Goal: Transaction & Acquisition: Purchase product/service

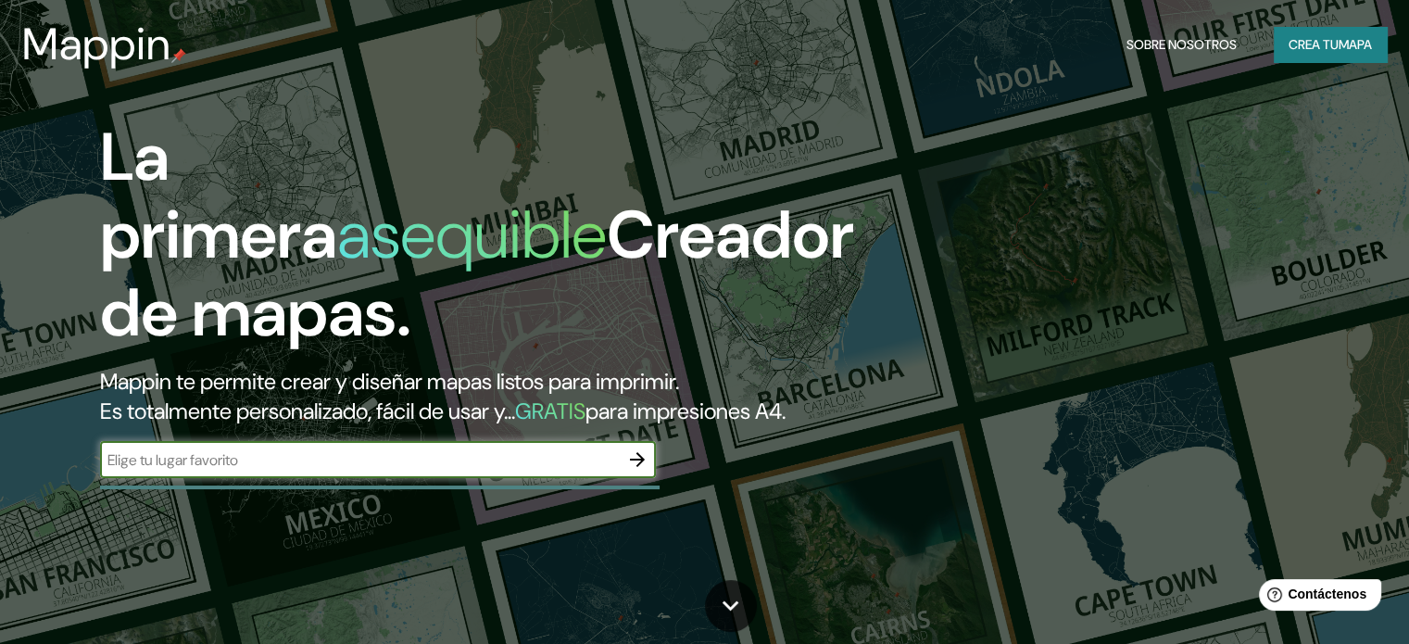
click at [533, 470] on input "text" at bounding box center [359, 459] width 519 height 21
type input "[STREET_ADDRESS]"
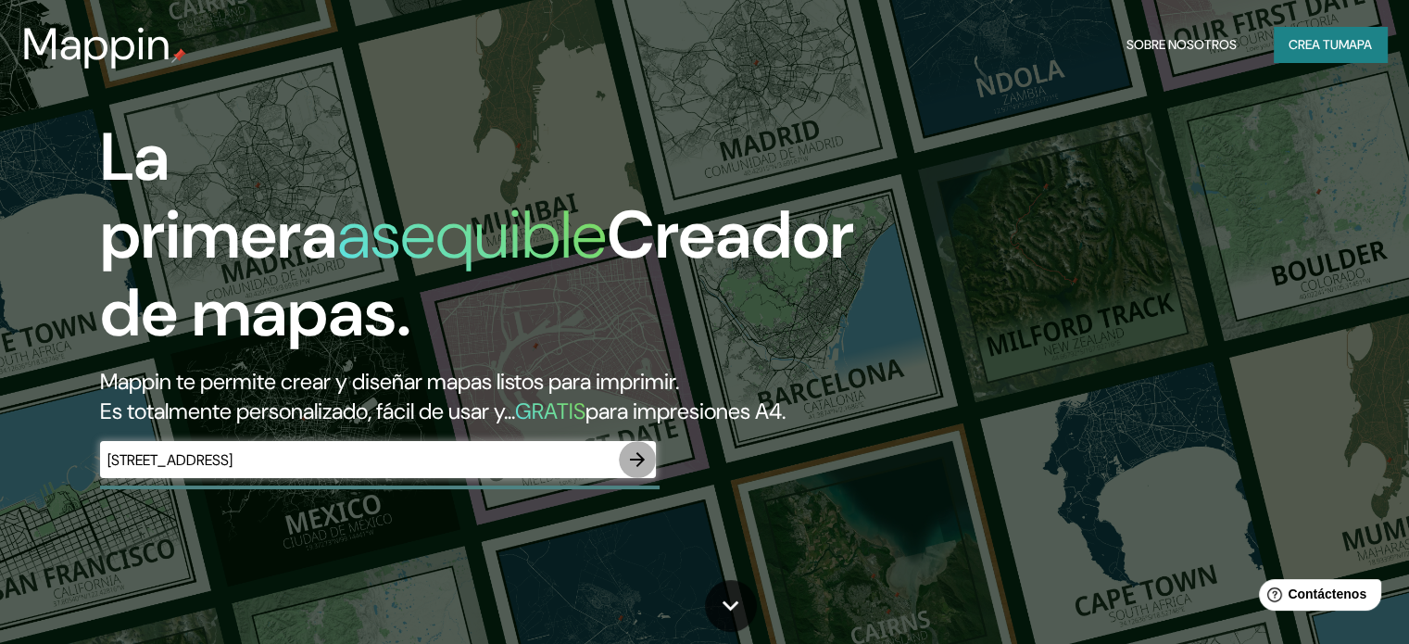
click at [641, 470] on icon "button" at bounding box center [637, 459] width 22 height 22
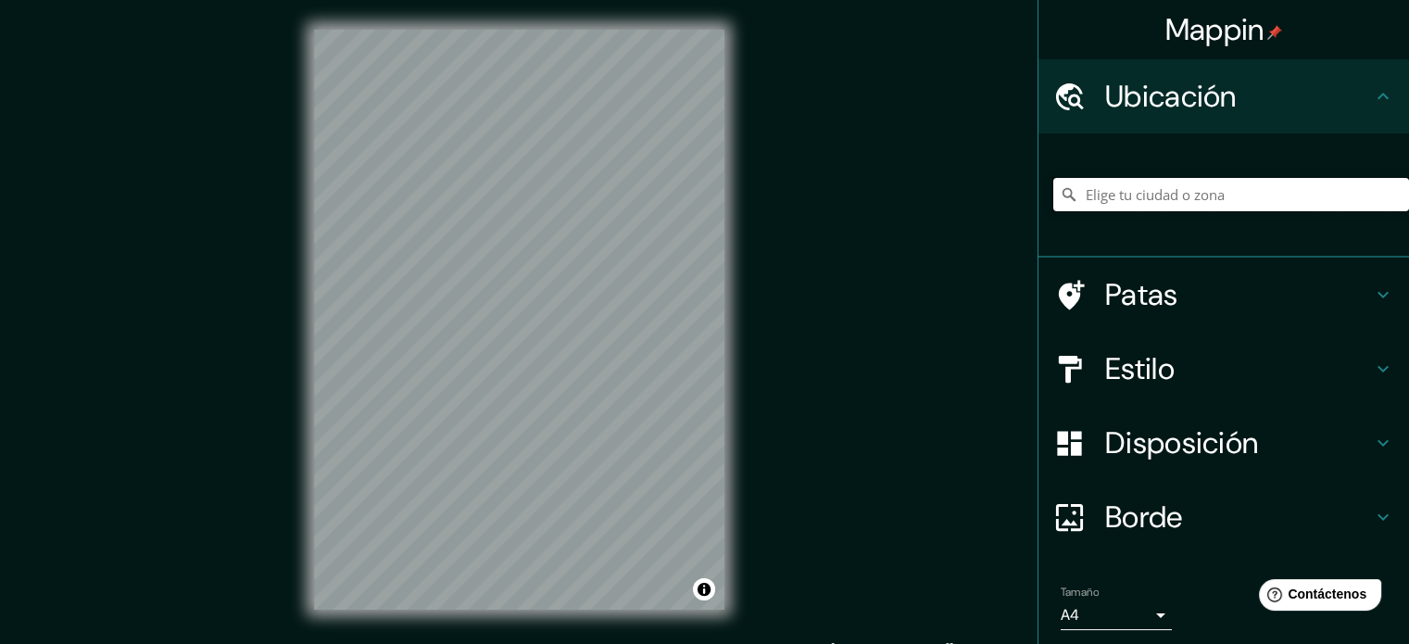
click at [1221, 195] on input "Elige tu ciudad o zona" at bounding box center [1231, 194] width 356 height 33
paste input "[STREET_ADDRESS]"
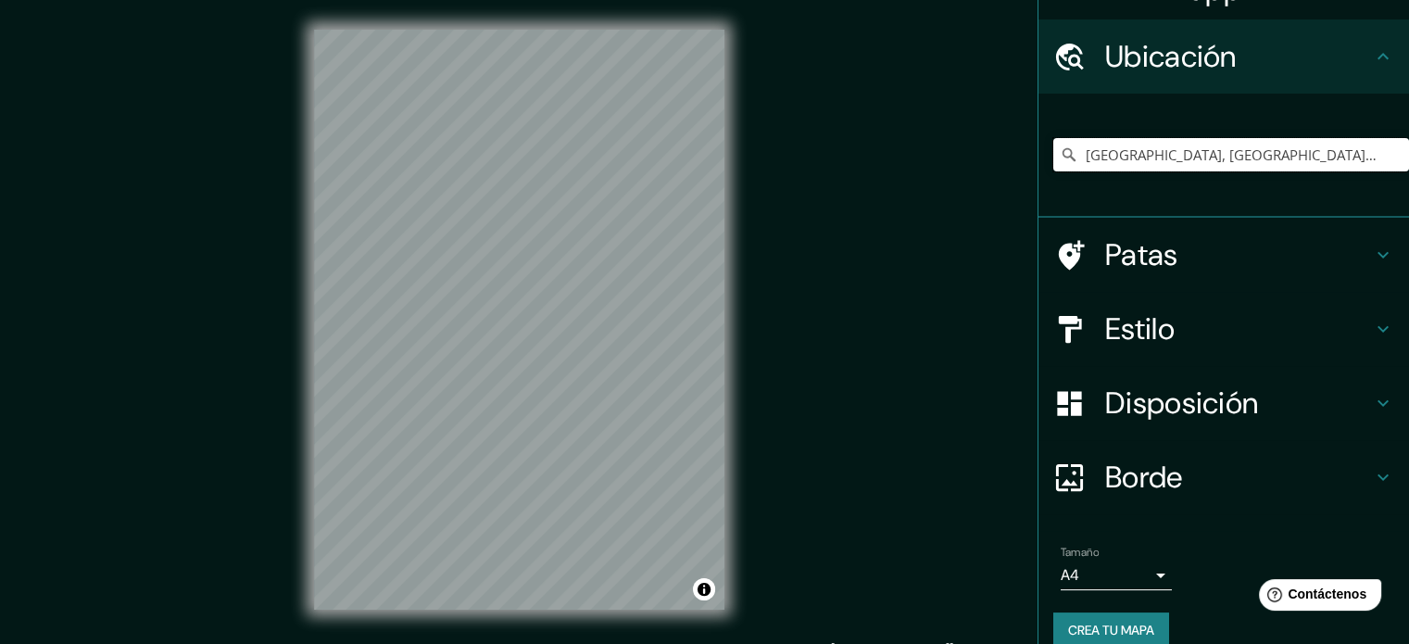
scroll to position [64, 0]
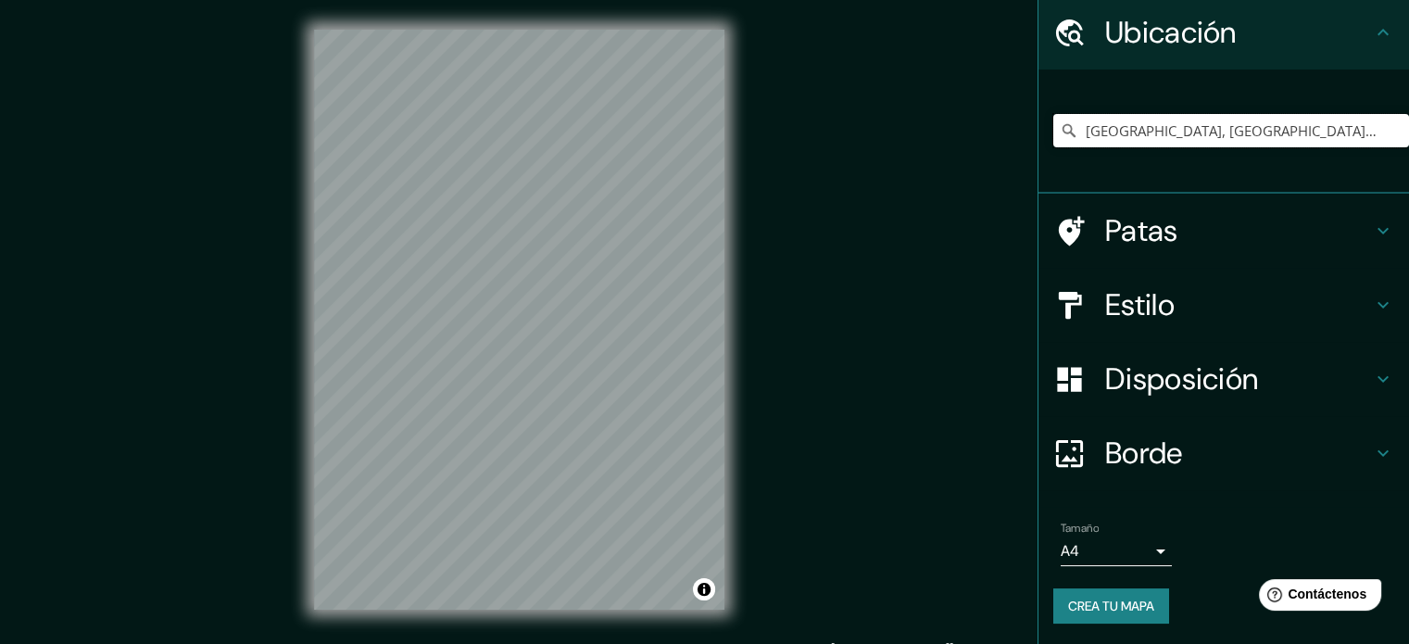
type input "[GEOGRAPHIC_DATA], [GEOGRAPHIC_DATA], [GEOGRAPHIC_DATA]"
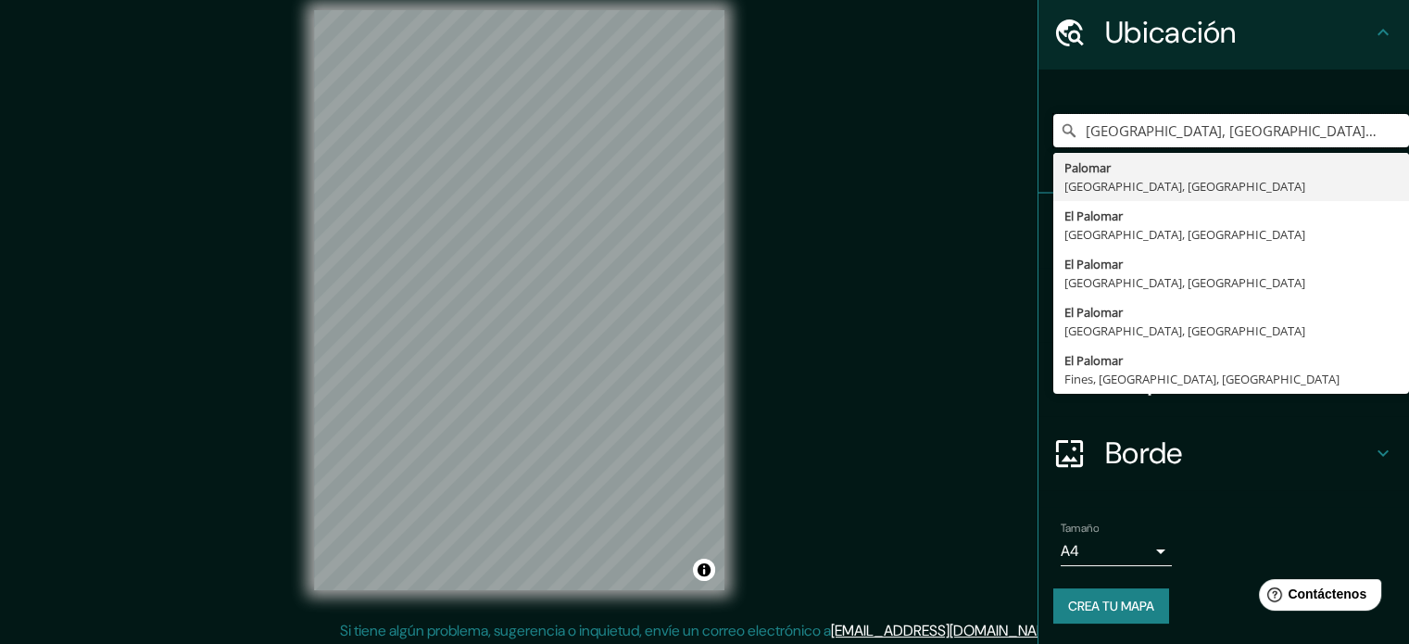
scroll to position [24, 0]
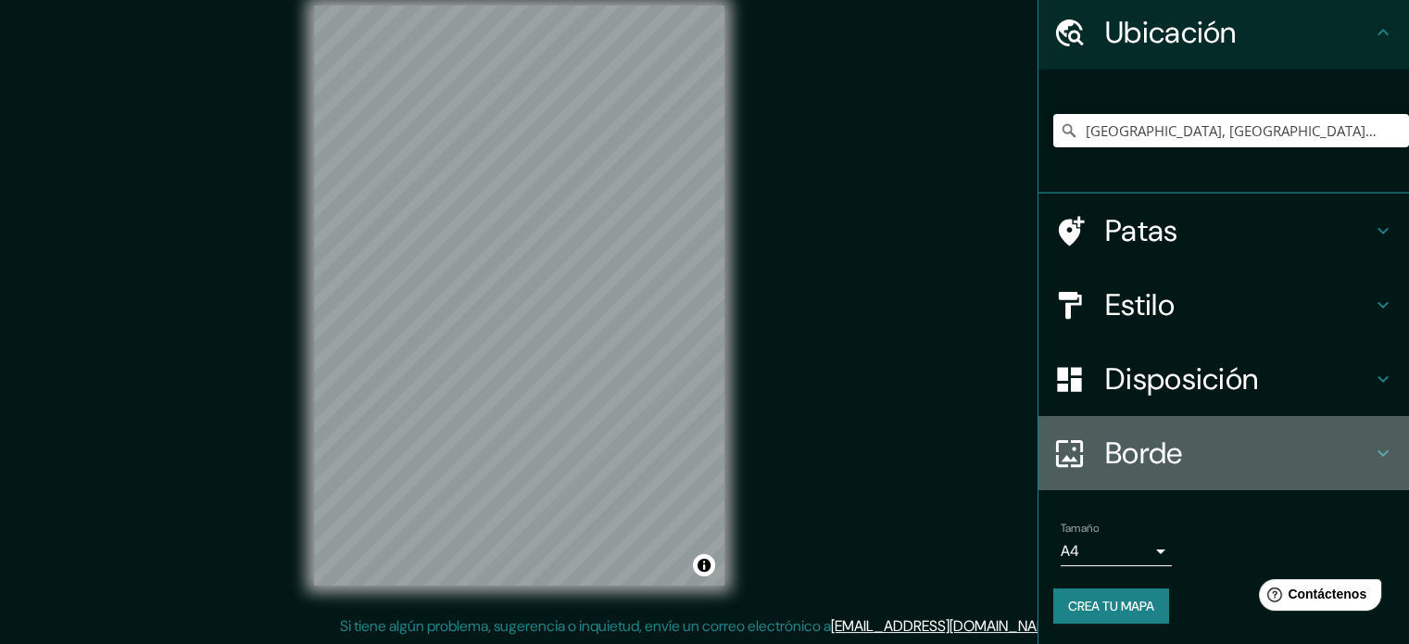
click at [1372, 449] on icon at bounding box center [1383, 453] width 22 height 22
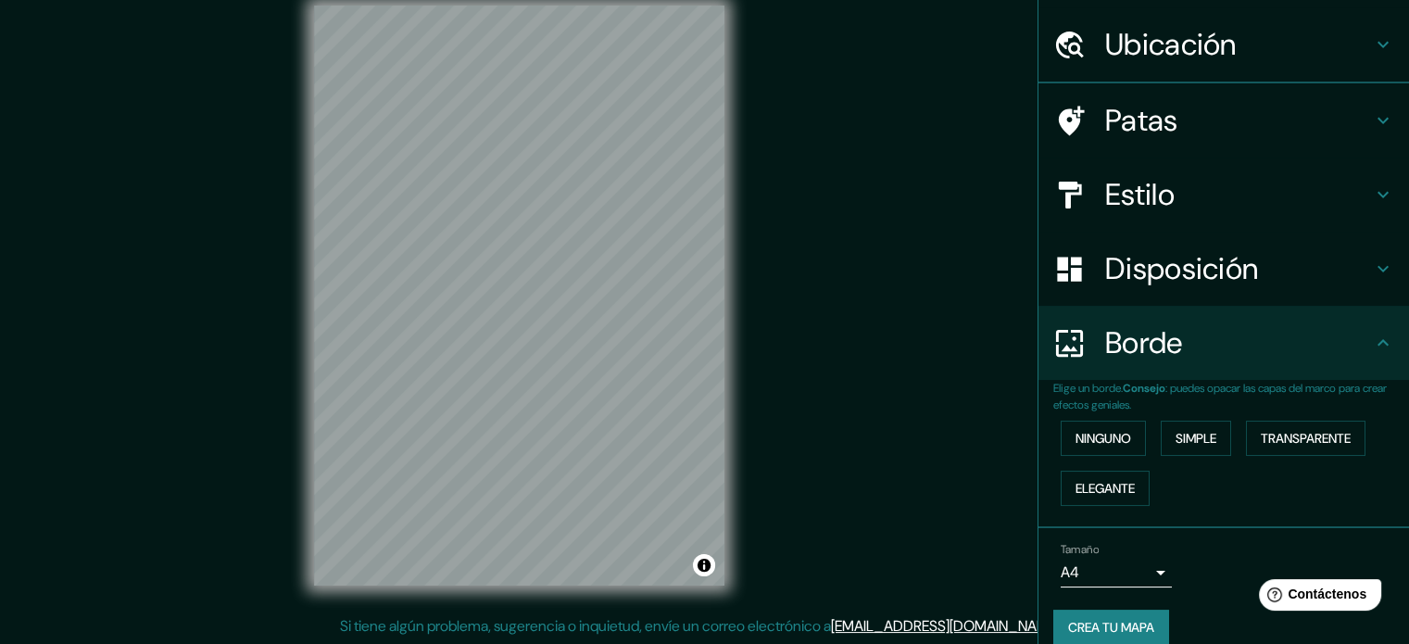
scroll to position [64, 0]
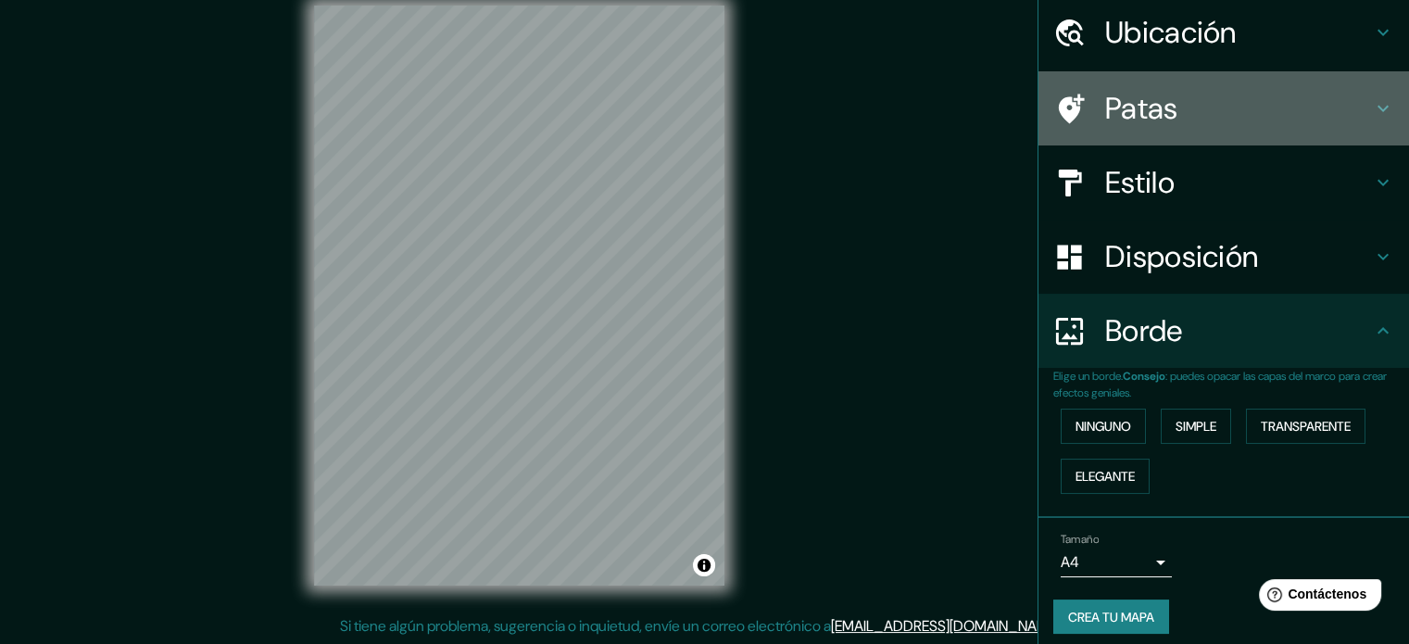
click at [1377, 107] on icon at bounding box center [1382, 109] width 11 height 6
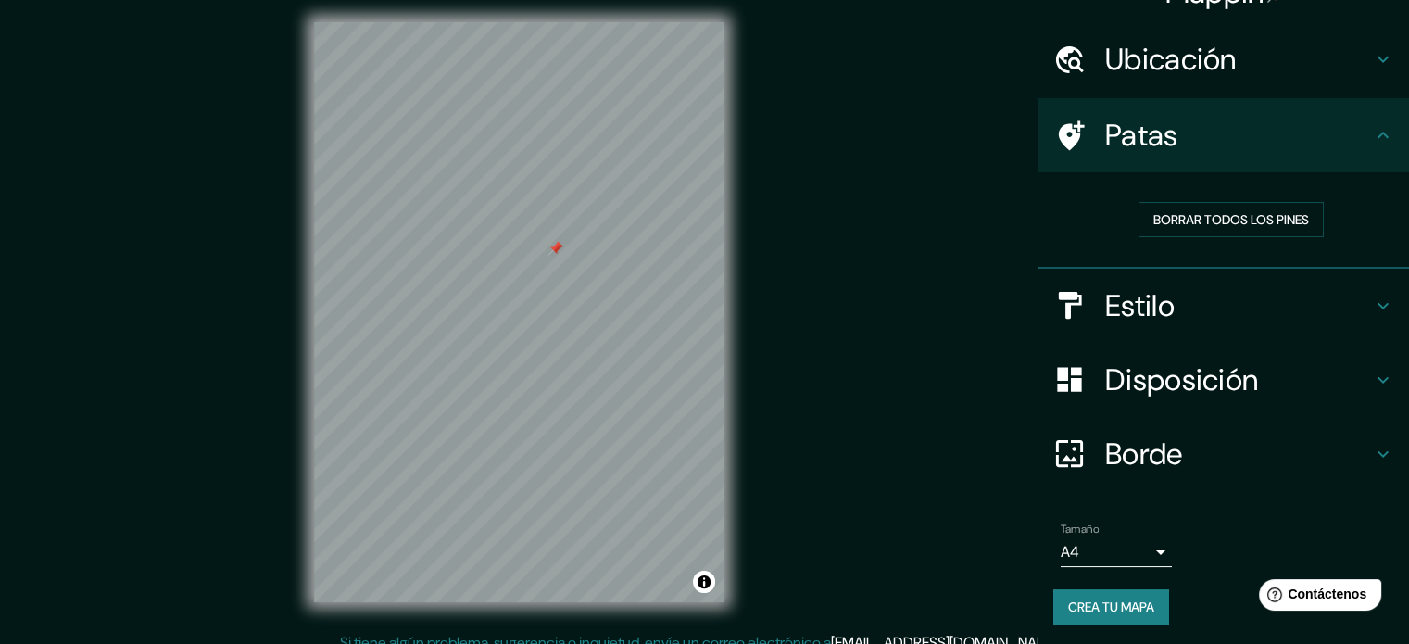
scroll to position [24, 0]
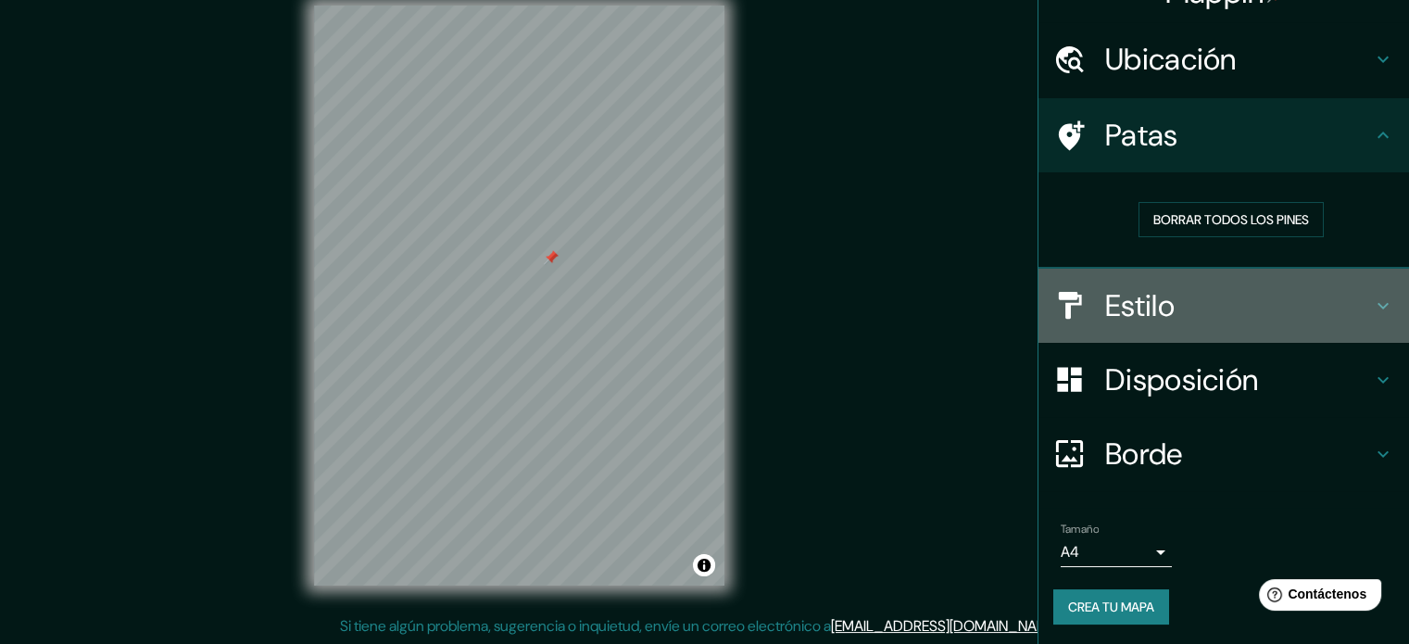
click at [1185, 307] on h4 "Estilo" at bounding box center [1238, 305] width 267 height 37
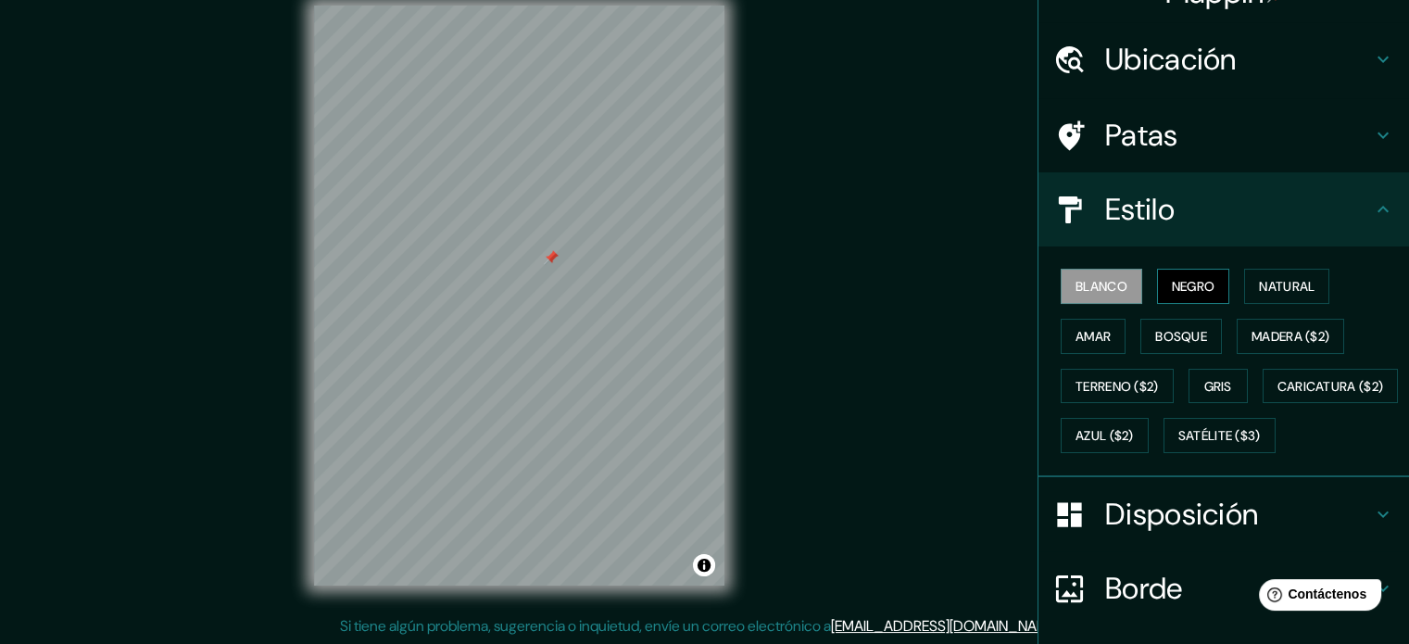
click at [1192, 282] on font "Negro" at bounding box center [1194, 286] width 44 height 17
click at [1290, 288] on font "Natural" at bounding box center [1287, 286] width 56 height 17
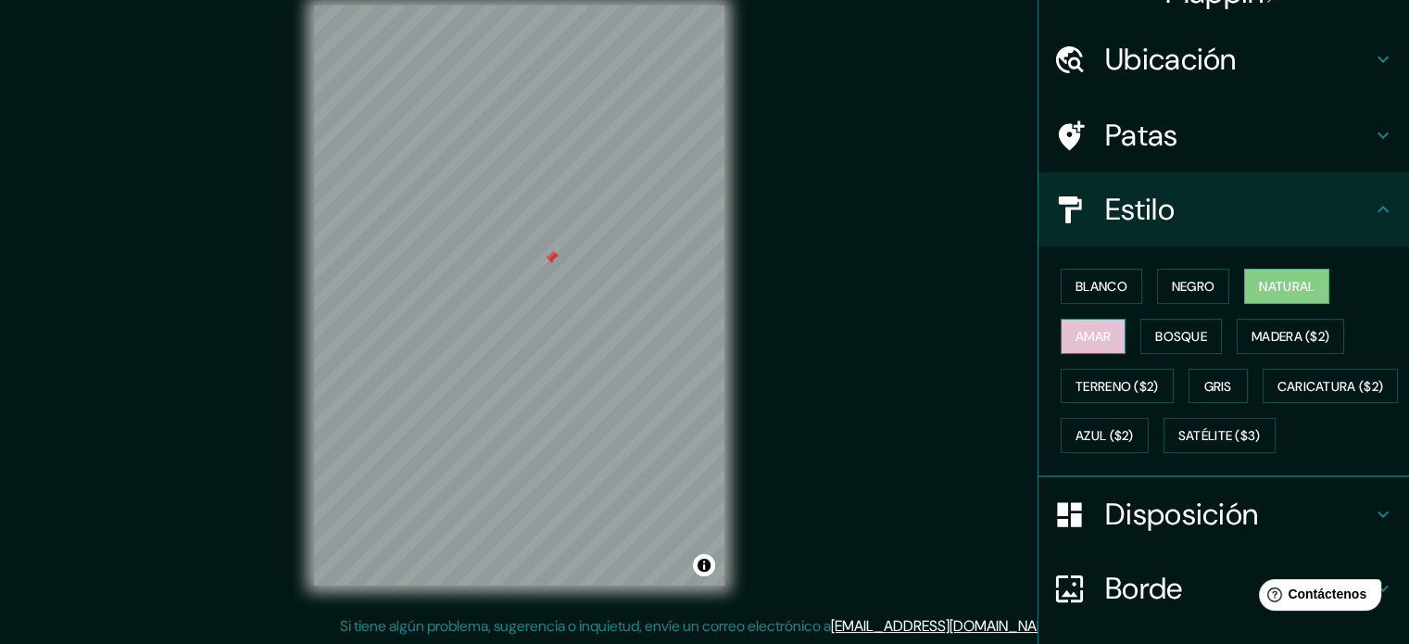
click at [1089, 328] on font "Amar" at bounding box center [1092, 336] width 35 height 17
click at [1168, 340] on font "Bosque" at bounding box center [1181, 336] width 52 height 17
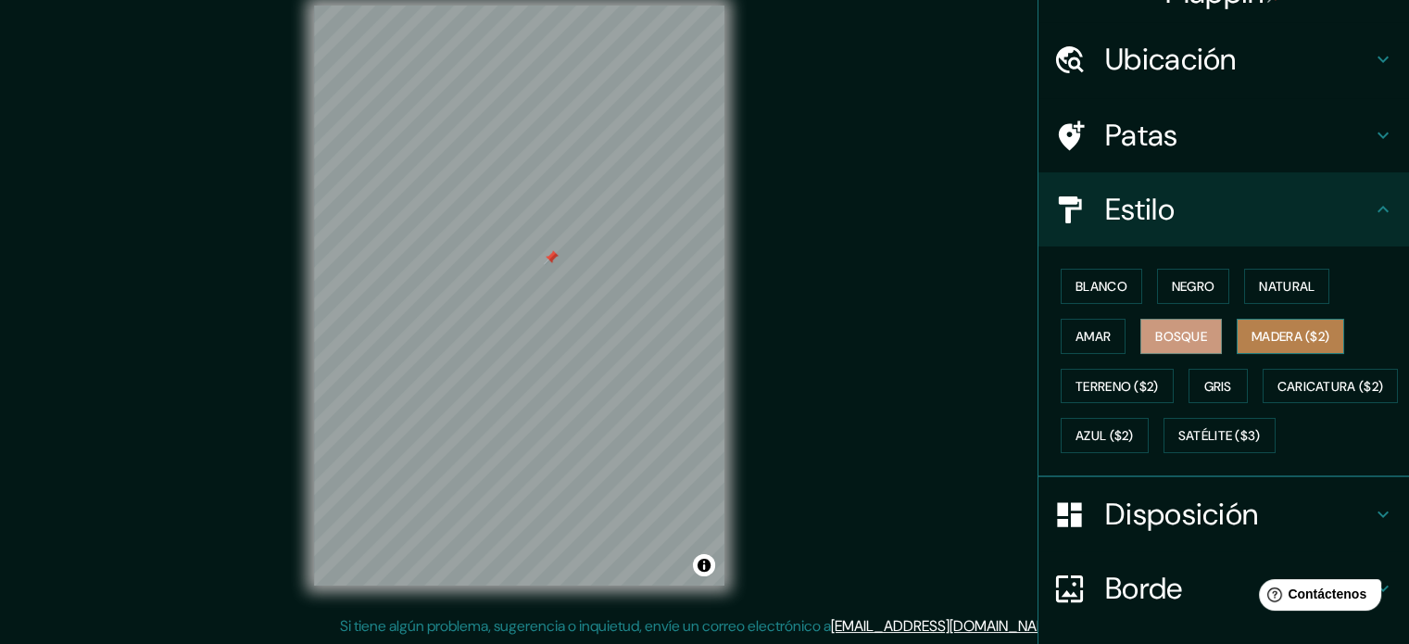
click at [1262, 339] on font "Madera ($2)" at bounding box center [1290, 336] width 78 height 17
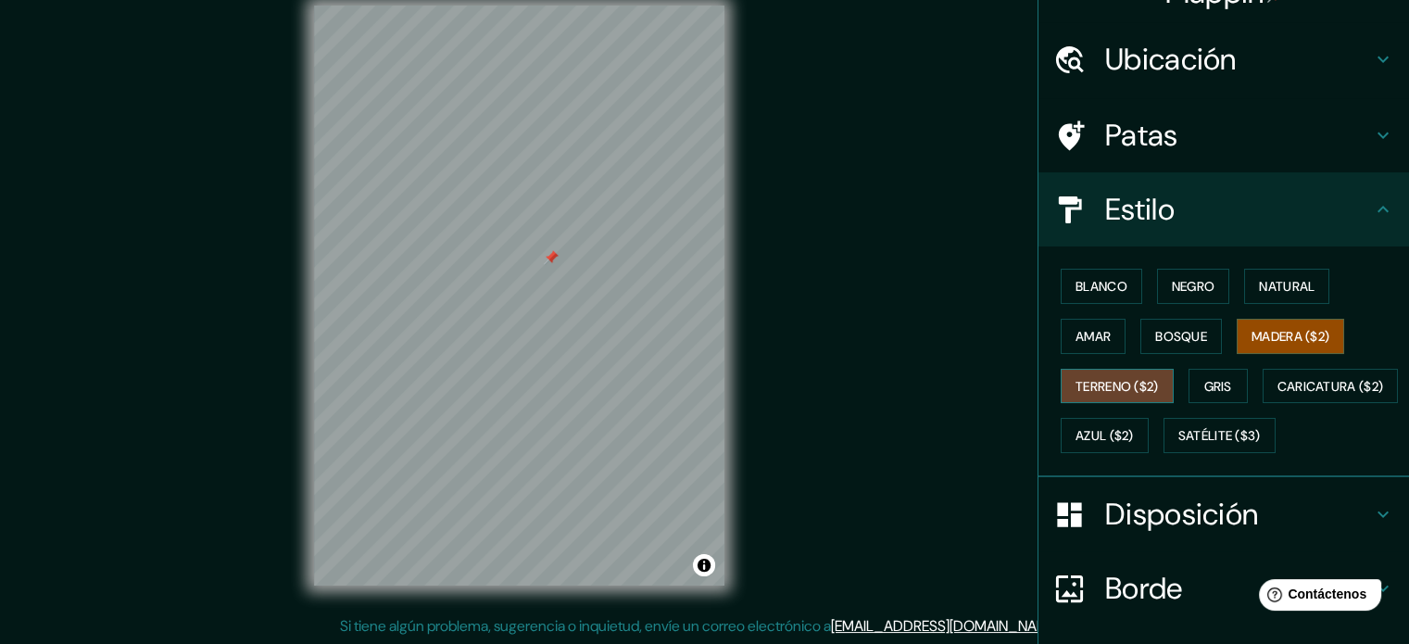
click at [1105, 380] on font "Terreno ($2)" at bounding box center [1116, 386] width 83 height 17
click at [1226, 388] on button "Gris" at bounding box center [1217, 386] width 59 height 35
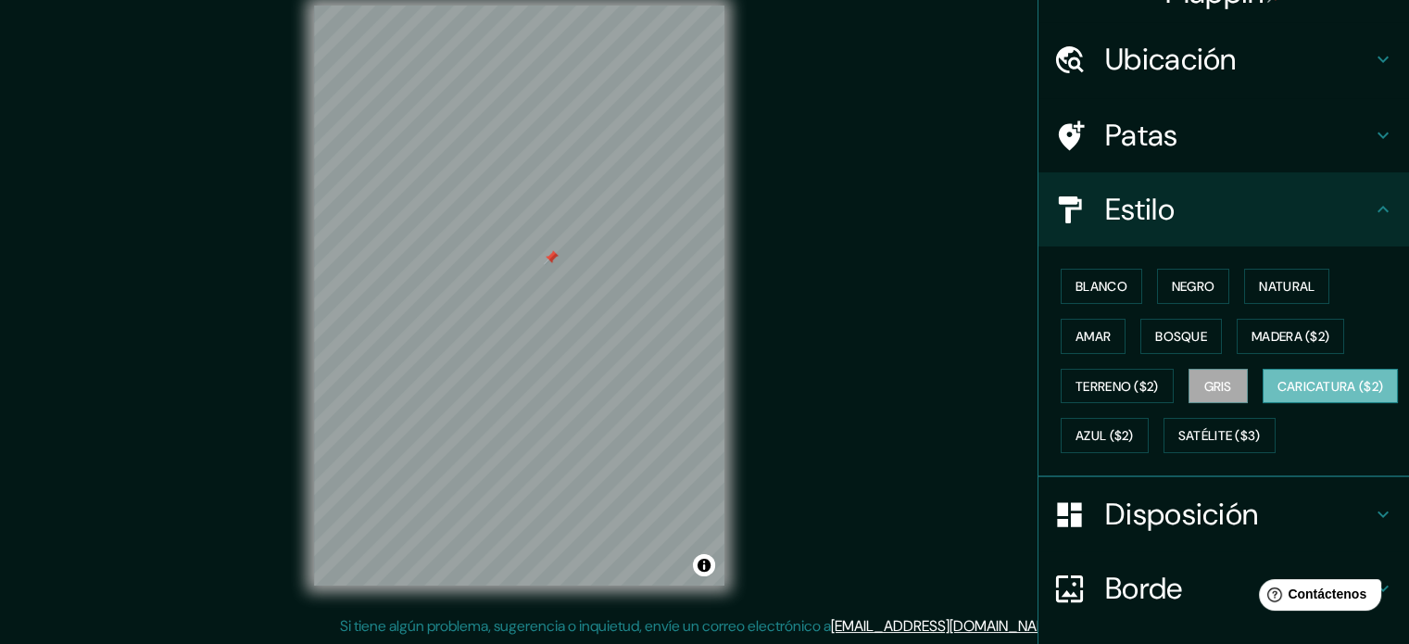
click at [1277, 395] on font "Caricatura ($2)" at bounding box center [1330, 386] width 107 height 17
click at [1134, 428] on font "Azul ($2)" at bounding box center [1104, 436] width 58 height 17
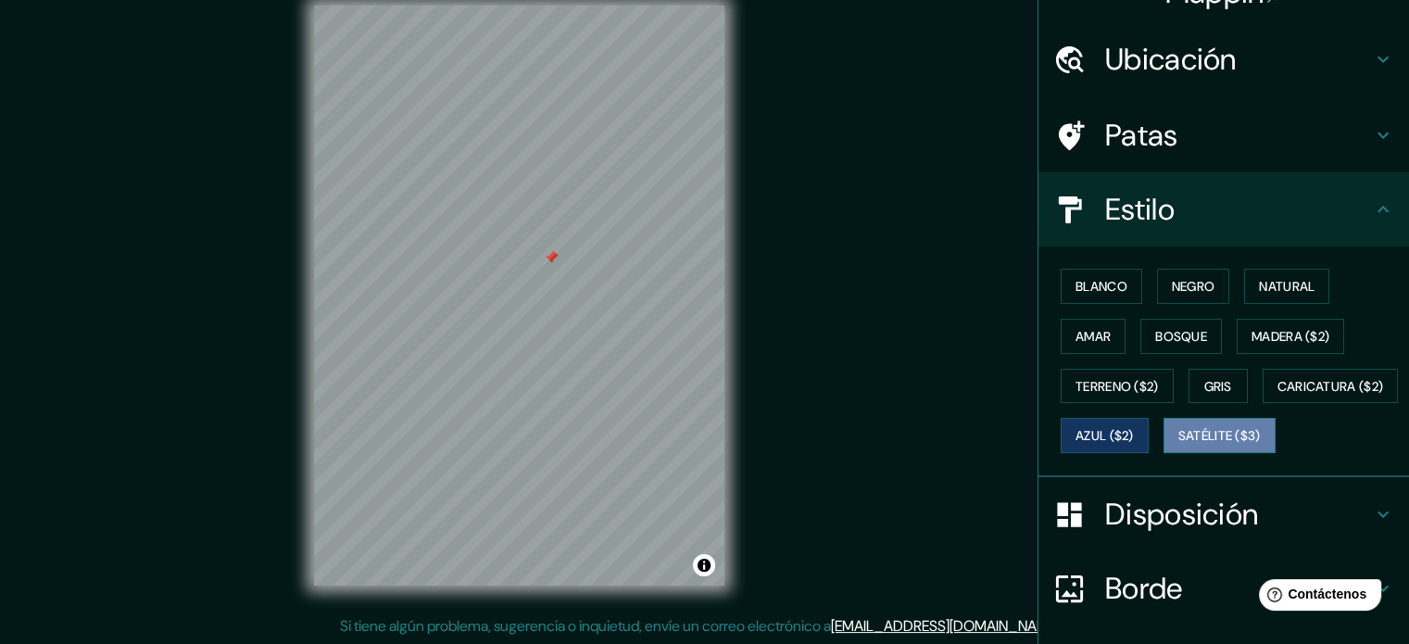
click at [1178, 445] on font "Satélite ($3)" at bounding box center [1219, 436] width 82 height 17
click at [1098, 280] on font "Blanco" at bounding box center [1101, 286] width 52 height 17
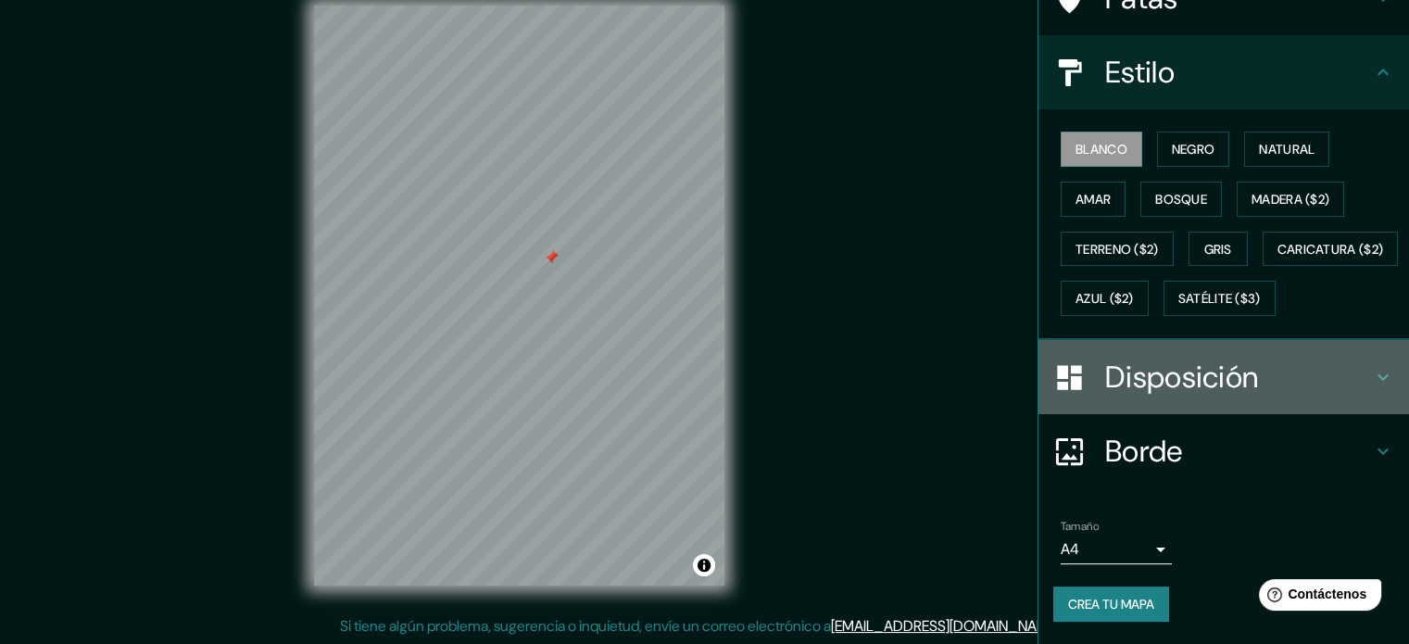
click at [1207, 382] on font "Disposición" at bounding box center [1181, 376] width 153 height 39
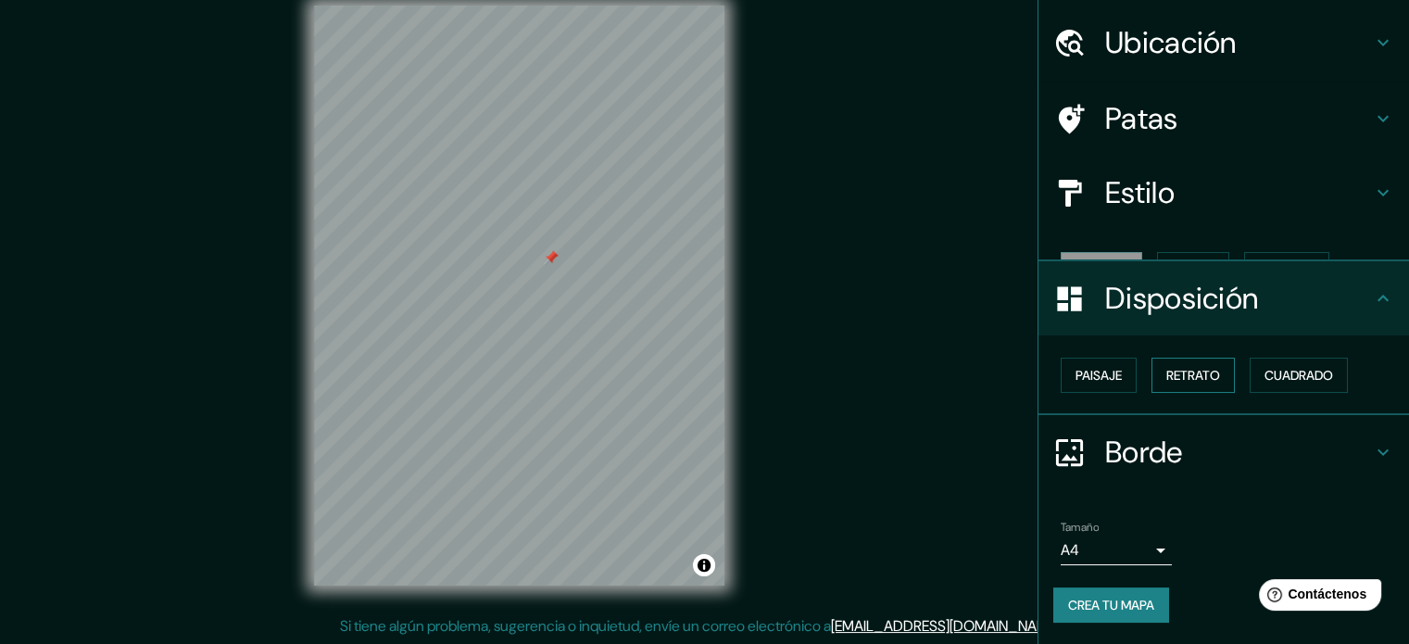
scroll to position [22, 0]
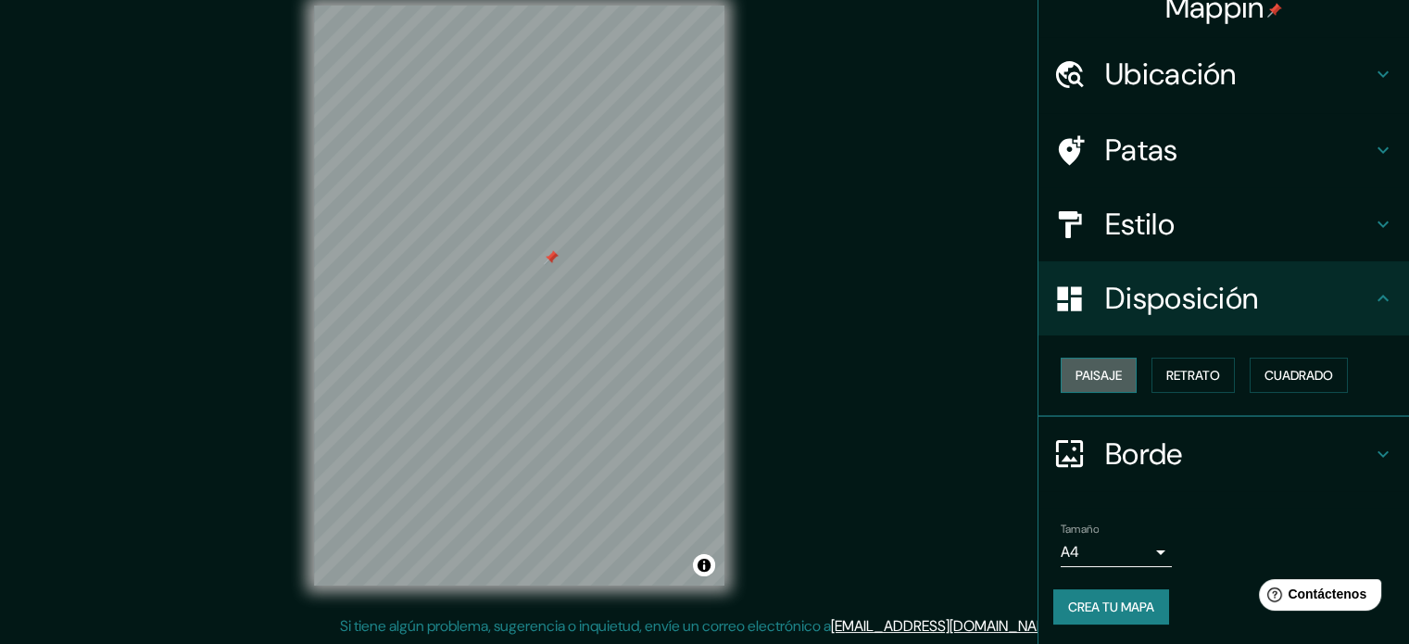
click at [1097, 374] on font "Paisaje" at bounding box center [1098, 375] width 46 height 17
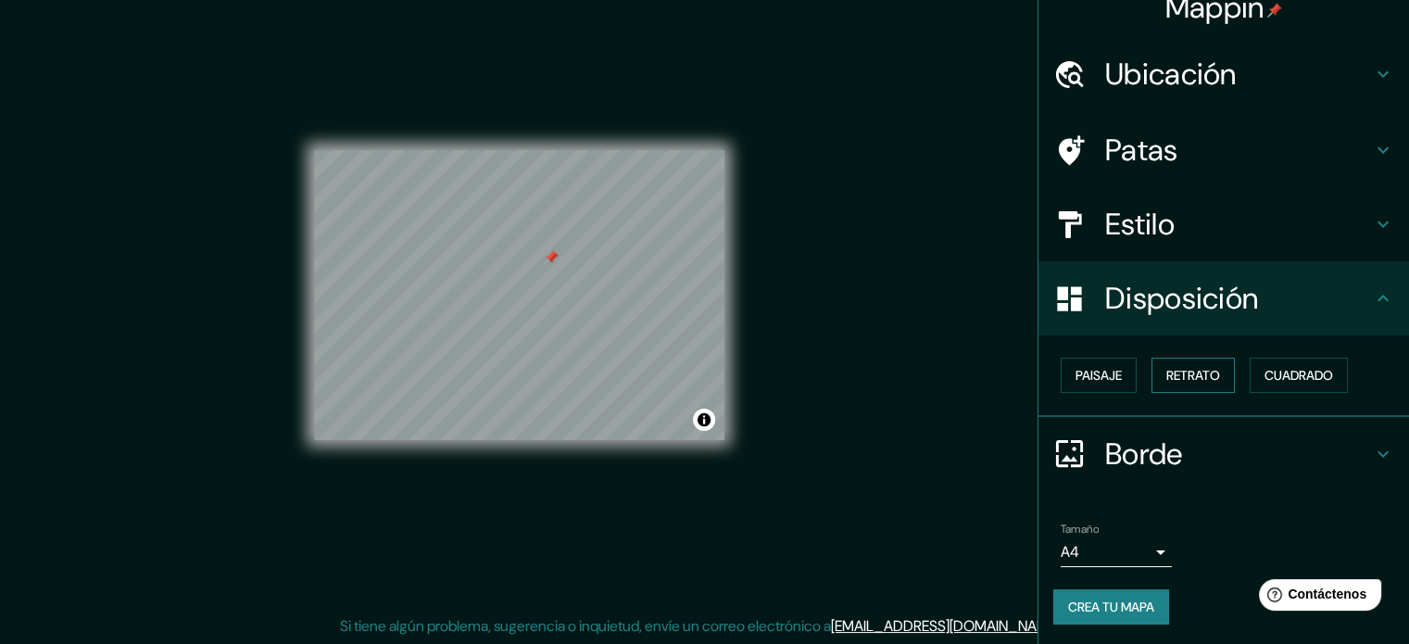
click at [1185, 382] on font "Retrato" at bounding box center [1193, 375] width 54 height 17
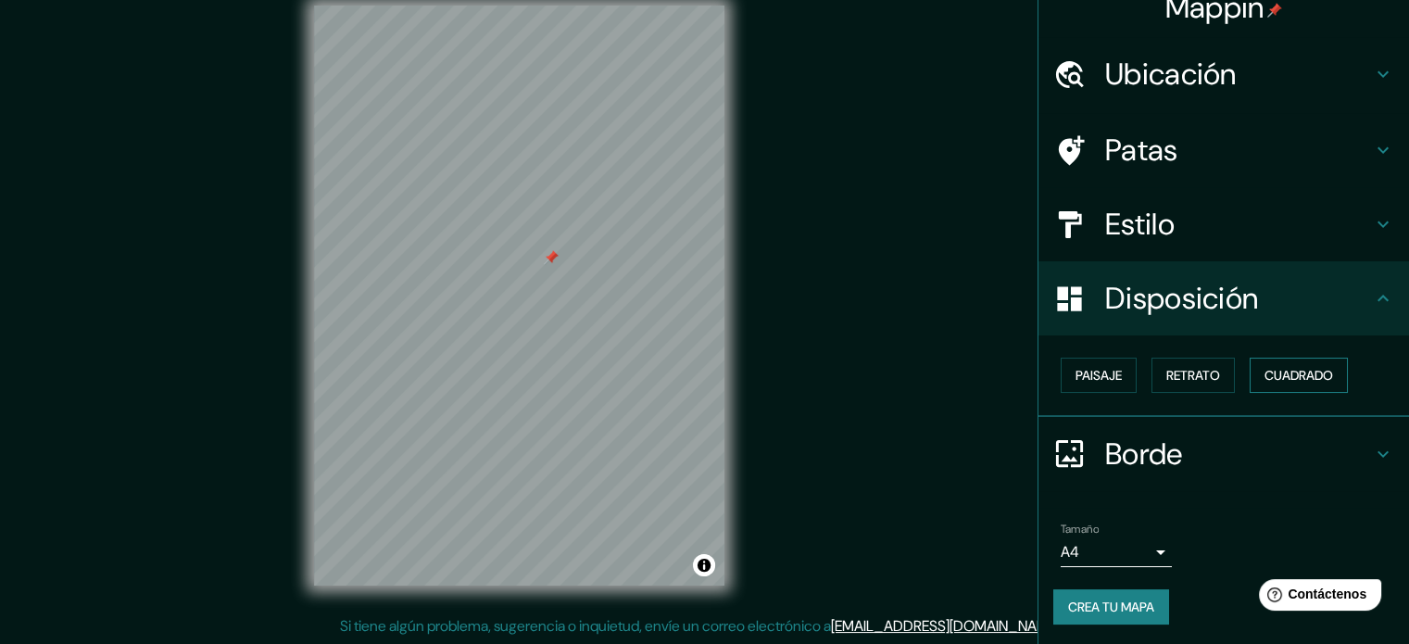
click at [1286, 376] on font "Cuadrado" at bounding box center [1298, 375] width 69 height 17
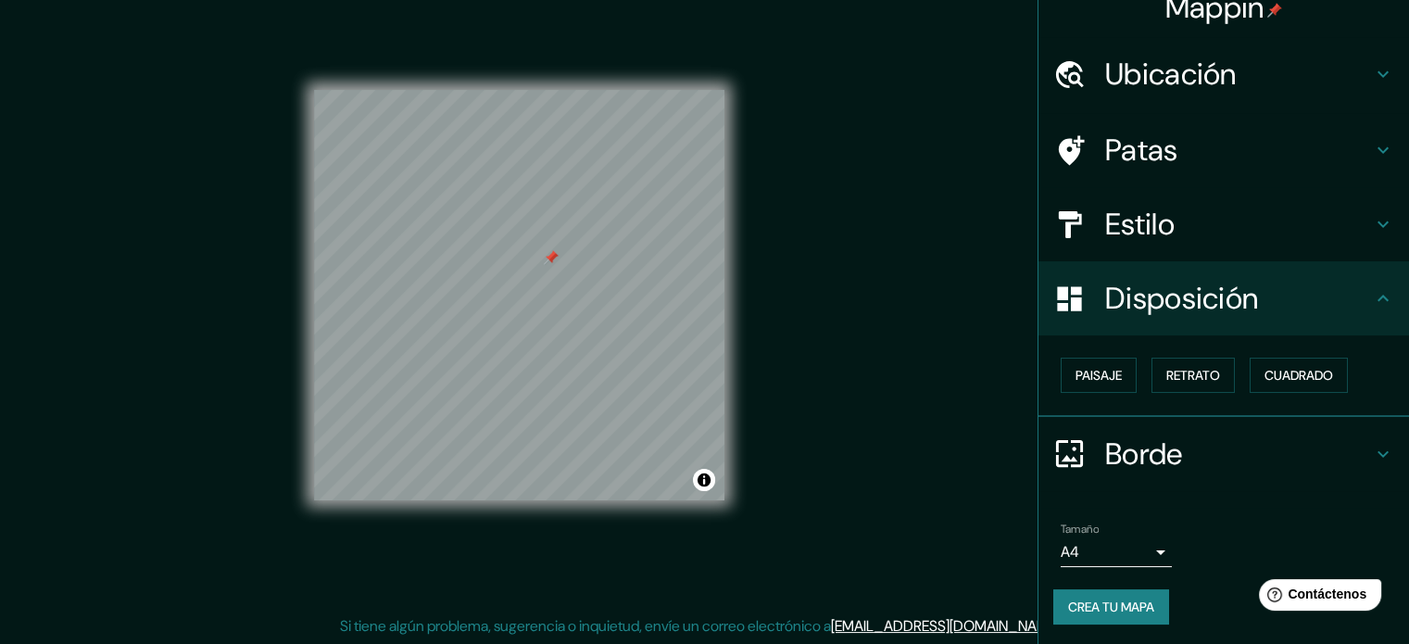
click at [1326, 317] on div "Disposición" at bounding box center [1223, 298] width 370 height 74
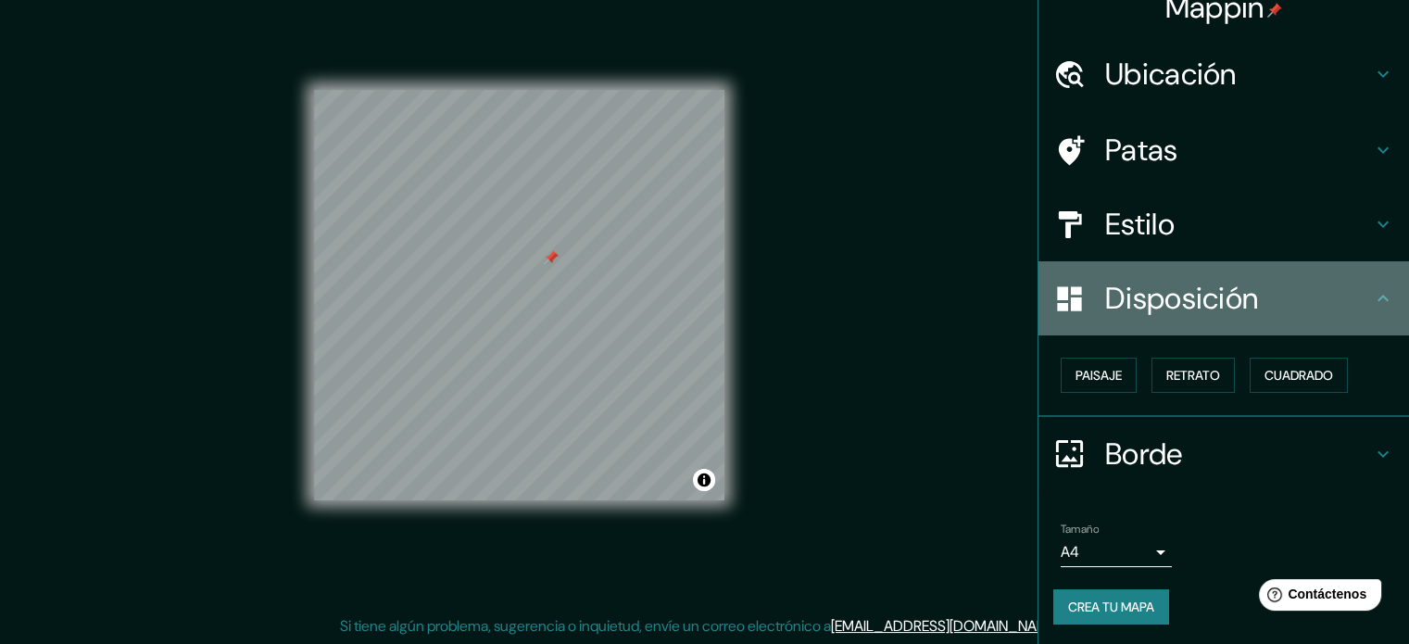
click at [1372, 301] on icon at bounding box center [1383, 298] width 22 height 22
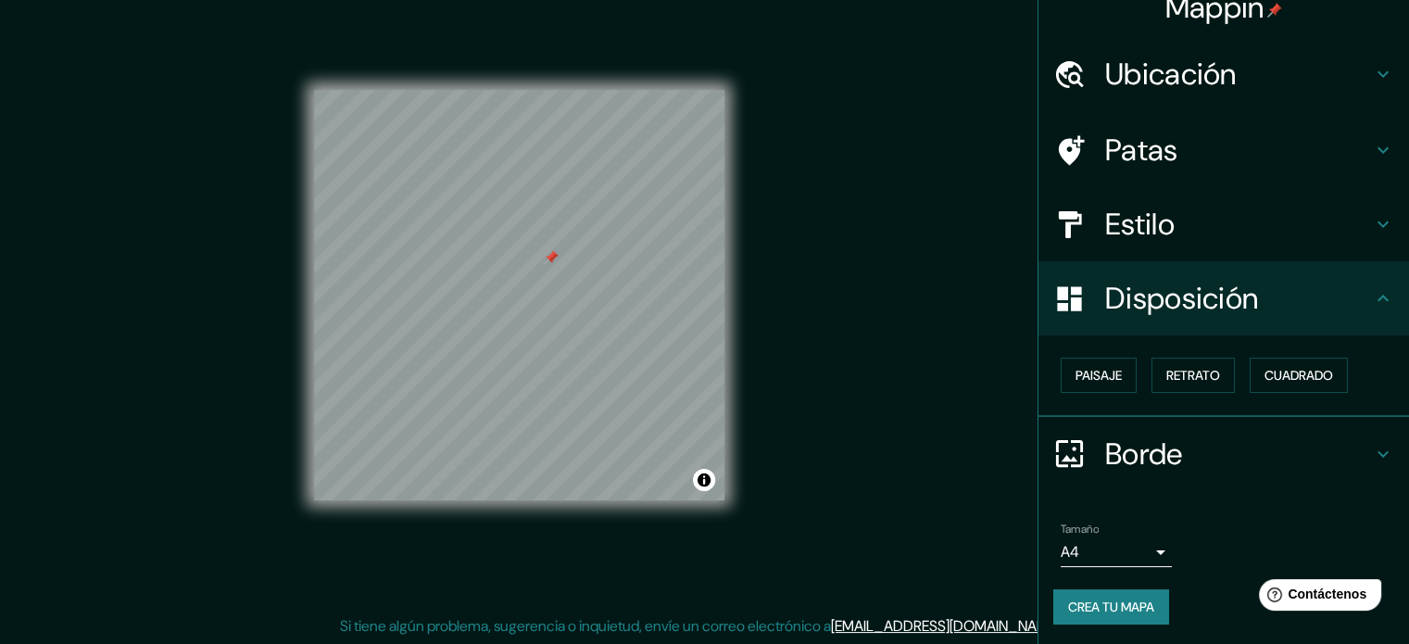
click at [1372, 299] on icon at bounding box center [1383, 298] width 22 height 22
click at [1372, 443] on icon at bounding box center [1383, 454] width 22 height 22
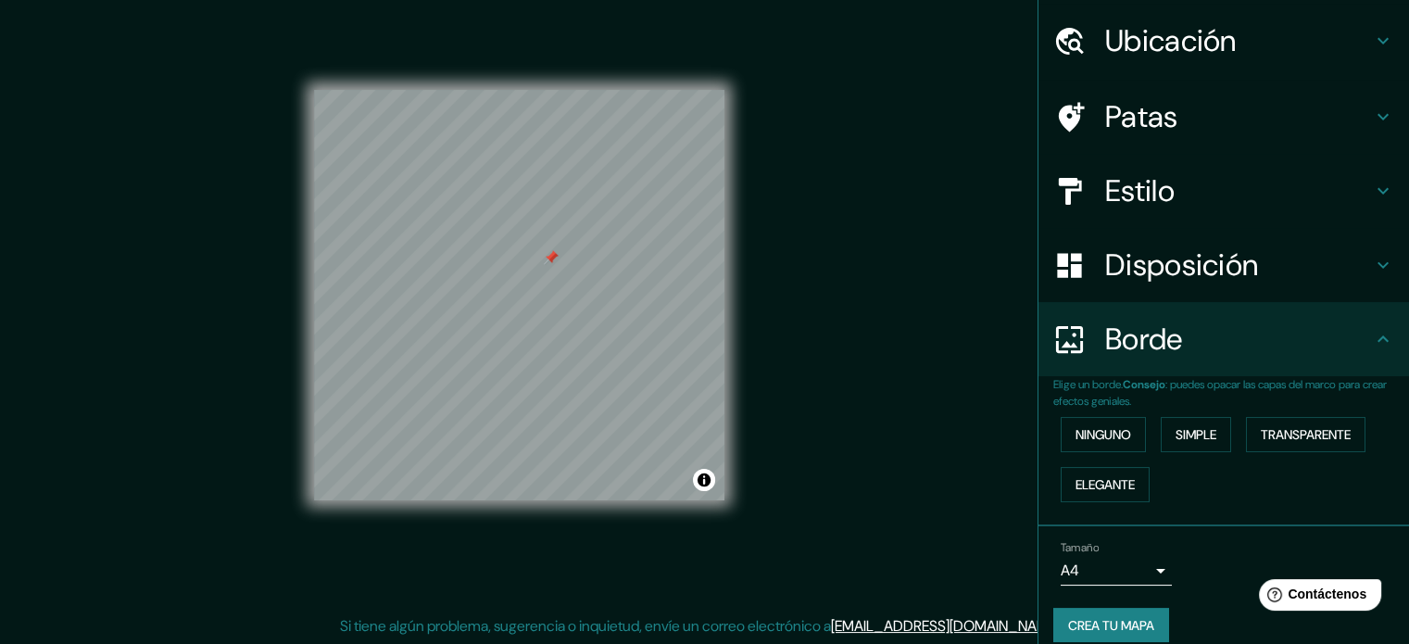
scroll to position [74, 0]
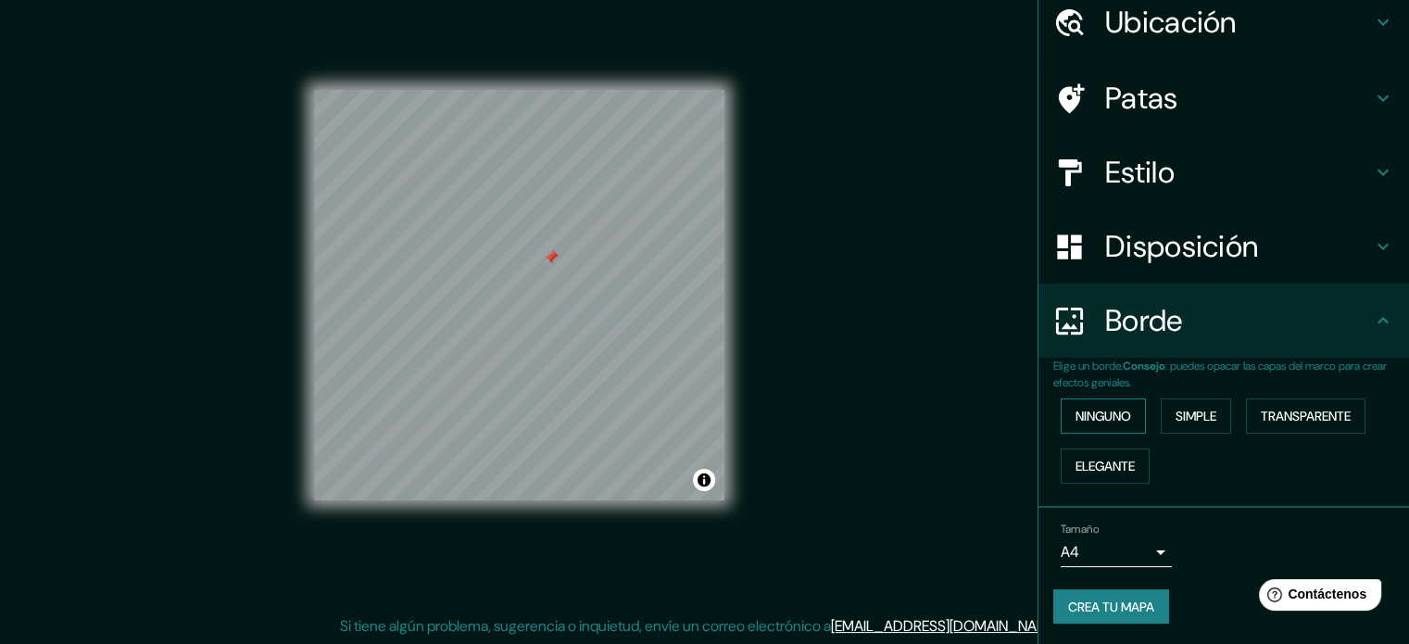
click at [1119, 415] on font "Ninguno" at bounding box center [1103, 416] width 56 height 17
click at [1175, 410] on font "Simple" at bounding box center [1195, 416] width 41 height 17
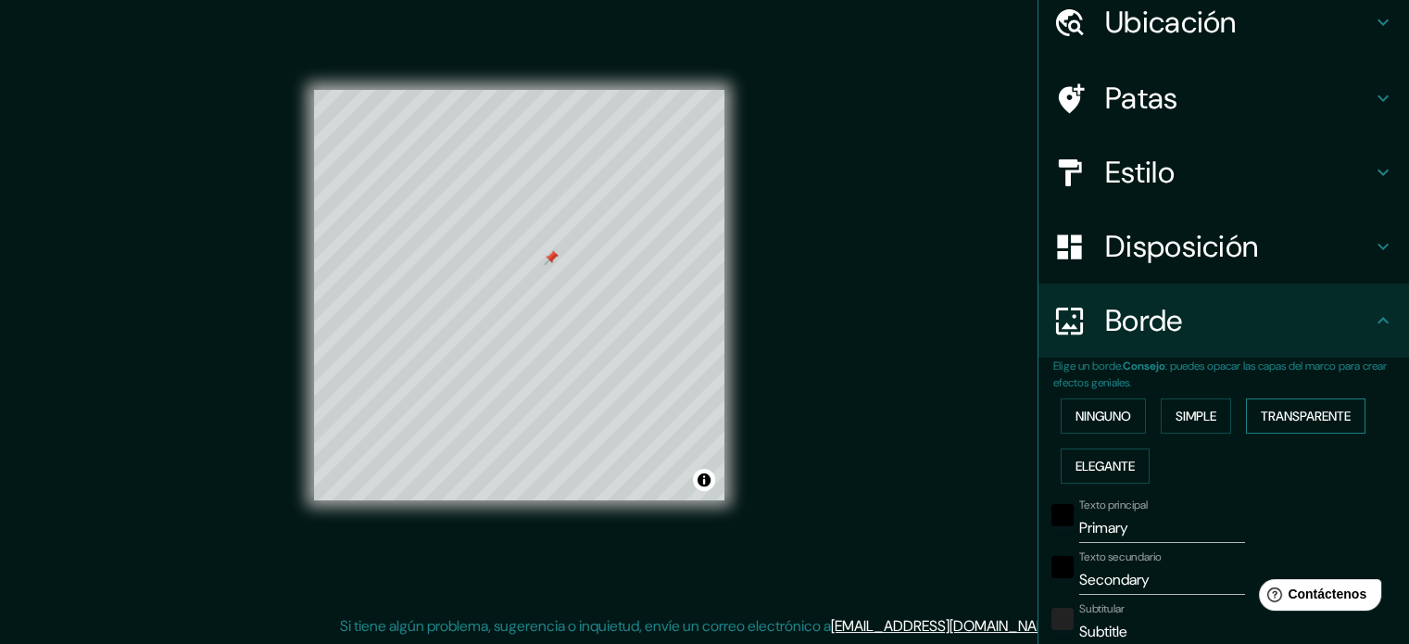
click at [1278, 410] on font "Transparente" at bounding box center [1305, 416] width 90 height 17
click at [1075, 467] on font "Elegante" at bounding box center [1104, 466] width 59 height 17
click at [1076, 410] on font "Ninguno" at bounding box center [1103, 416] width 56 height 17
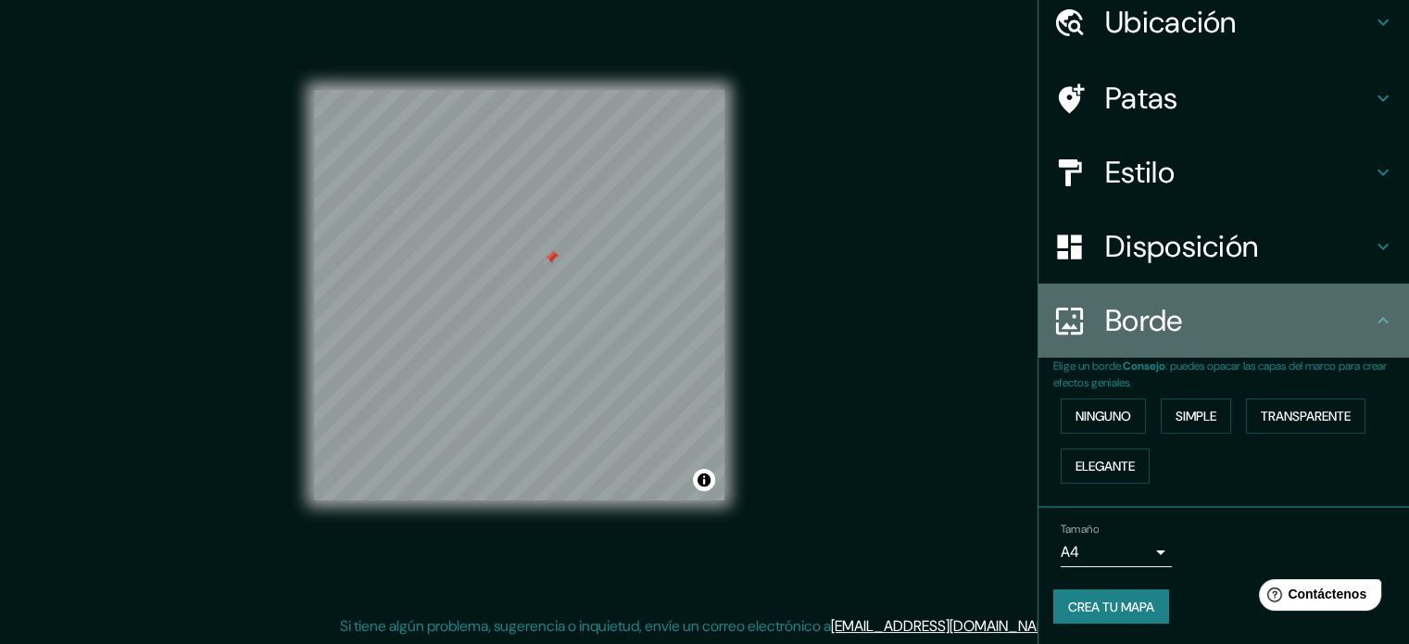
click at [1279, 320] on h4 "Borde" at bounding box center [1238, 320] width 267 height 37
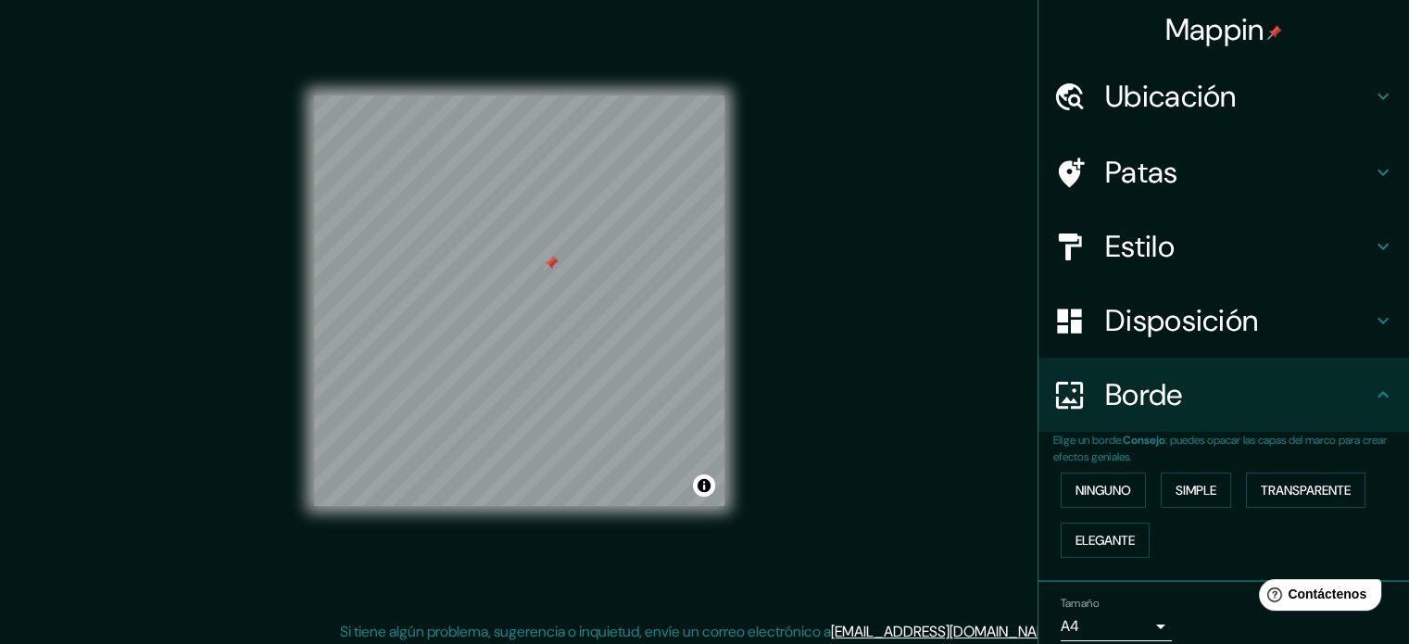
scroll to position [24, 0]
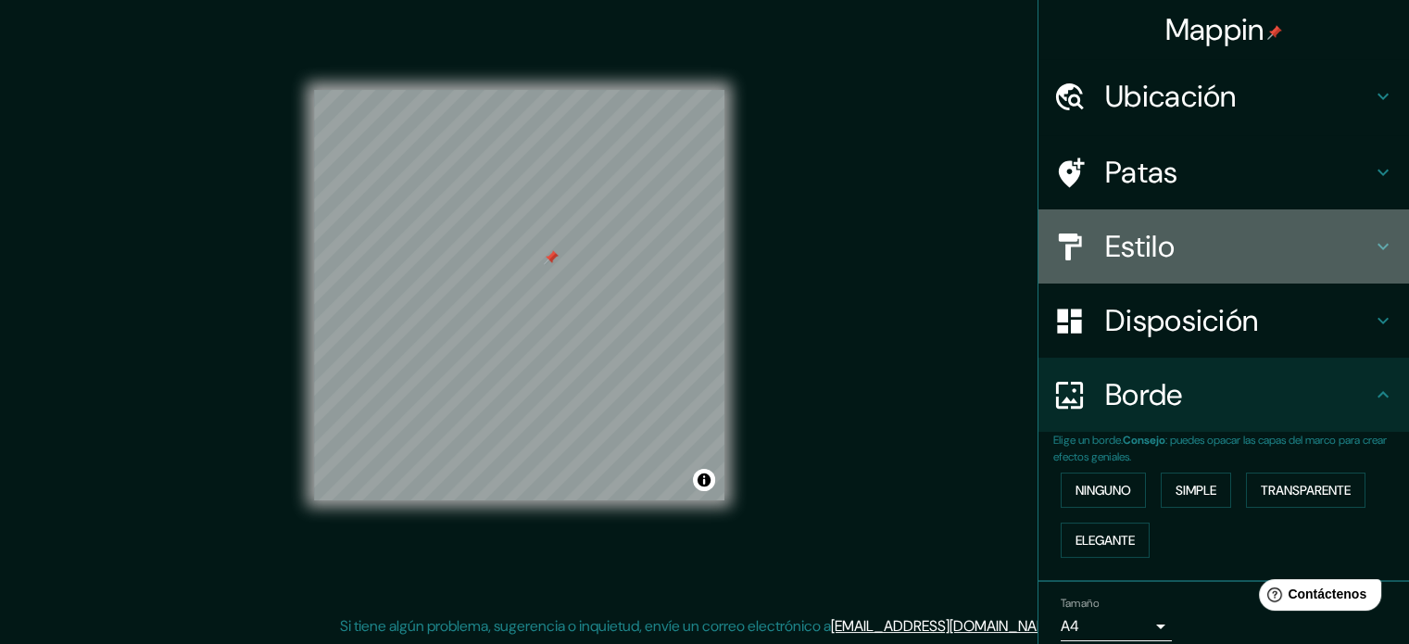
click at [1140, 239] on font "Estilo" at bounding box center [1139, 246] width 69 height 39
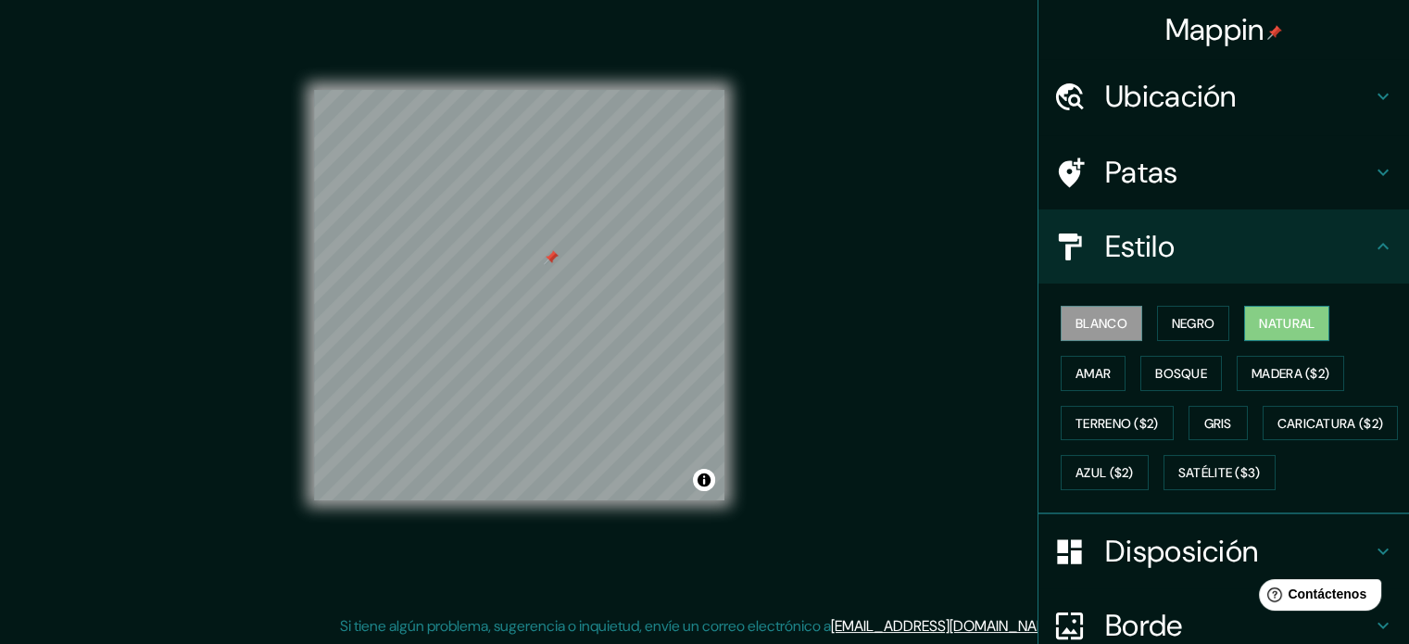
click at [1270, 325] on font "Natural" at bounding box center [1287, 323] width 56 height 17
click at [1155, 372] on font "Bosque" at bounding box center [1181, 373] width 52 height 17
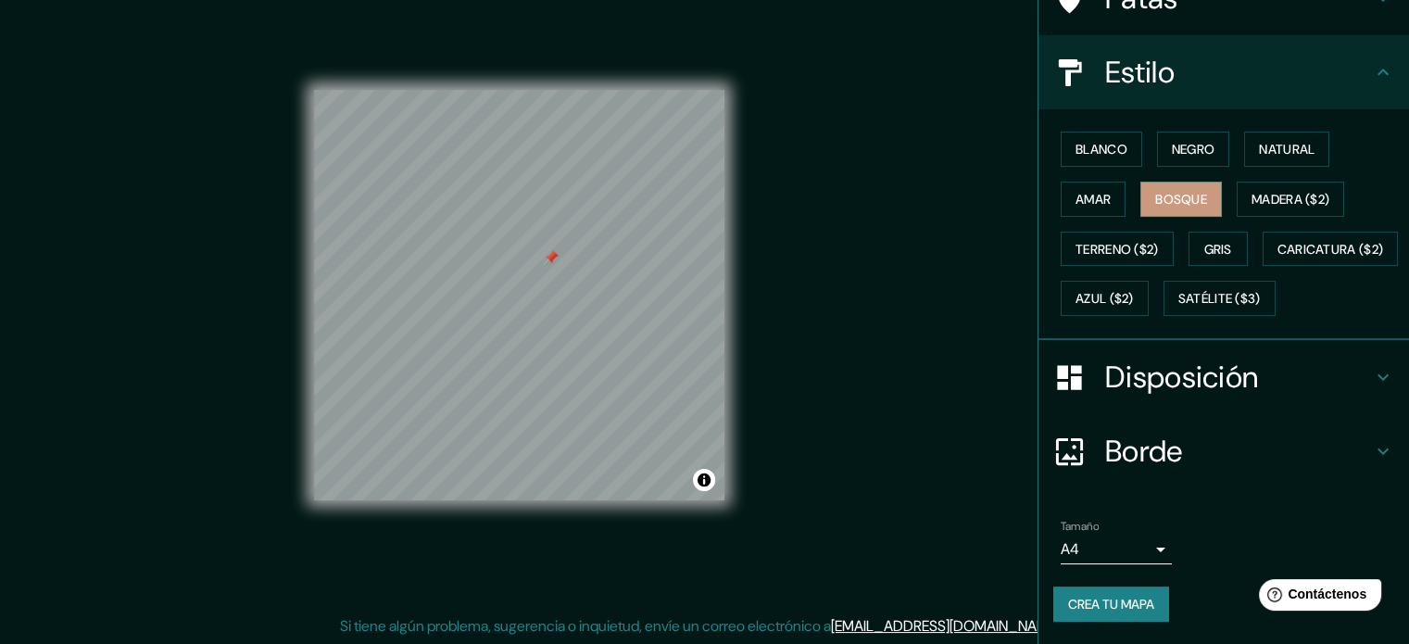
scroll to position [219, 0]
click at [1103, 610] on font "Crea tu mapa" at bounding box center [1111, 604] width 86 height 17
click at [1119, 603] on font "Crea tu mapa" at bounding box center [1111, 604] width 86 height 17
click at [1113, 613] on font "Crea tu mapa" at bounding box center [1111, 604] width 86 height 24
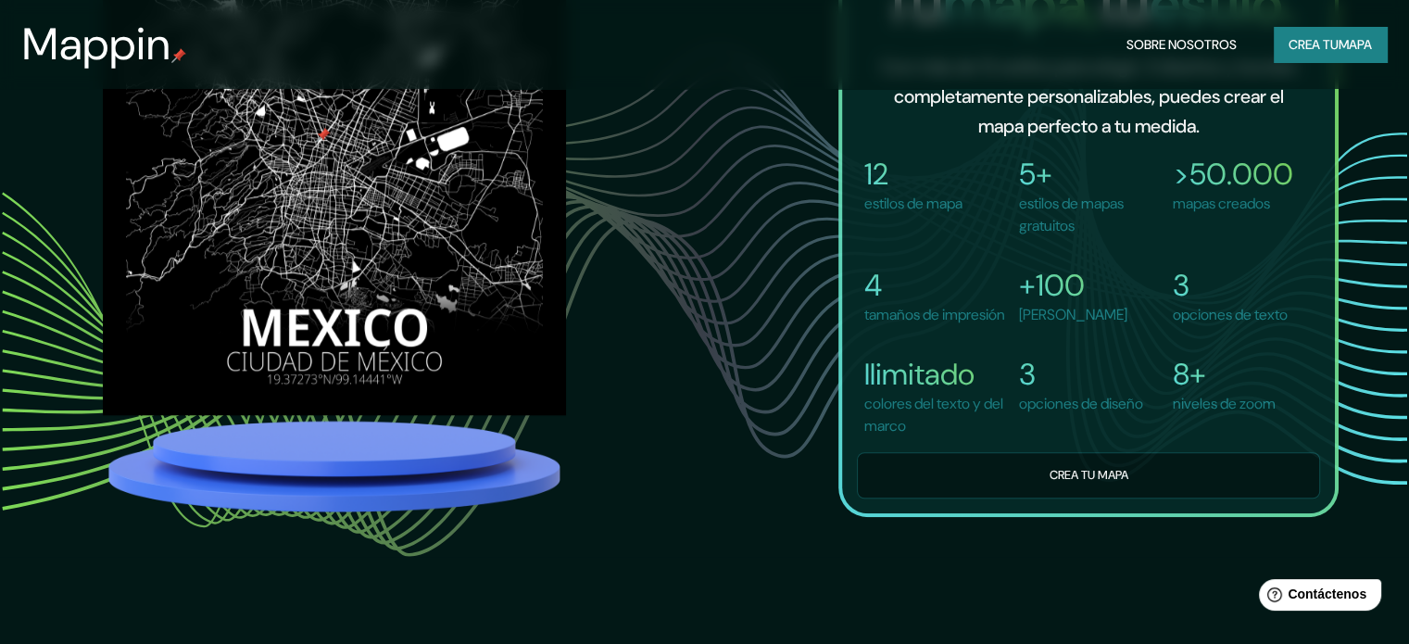
scroll to position [1420, 0]
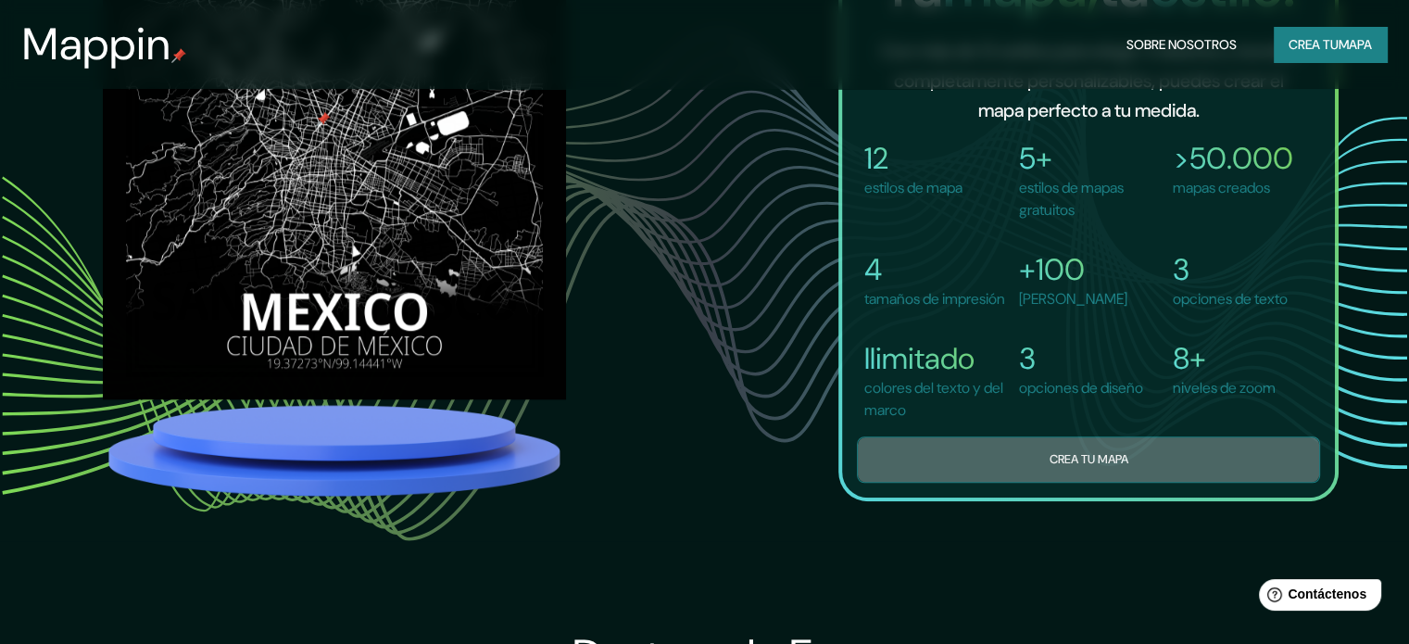
click at [978, 482] on button "Crea tu mapa" at bounding box center [1088, 458] width 463 height 45
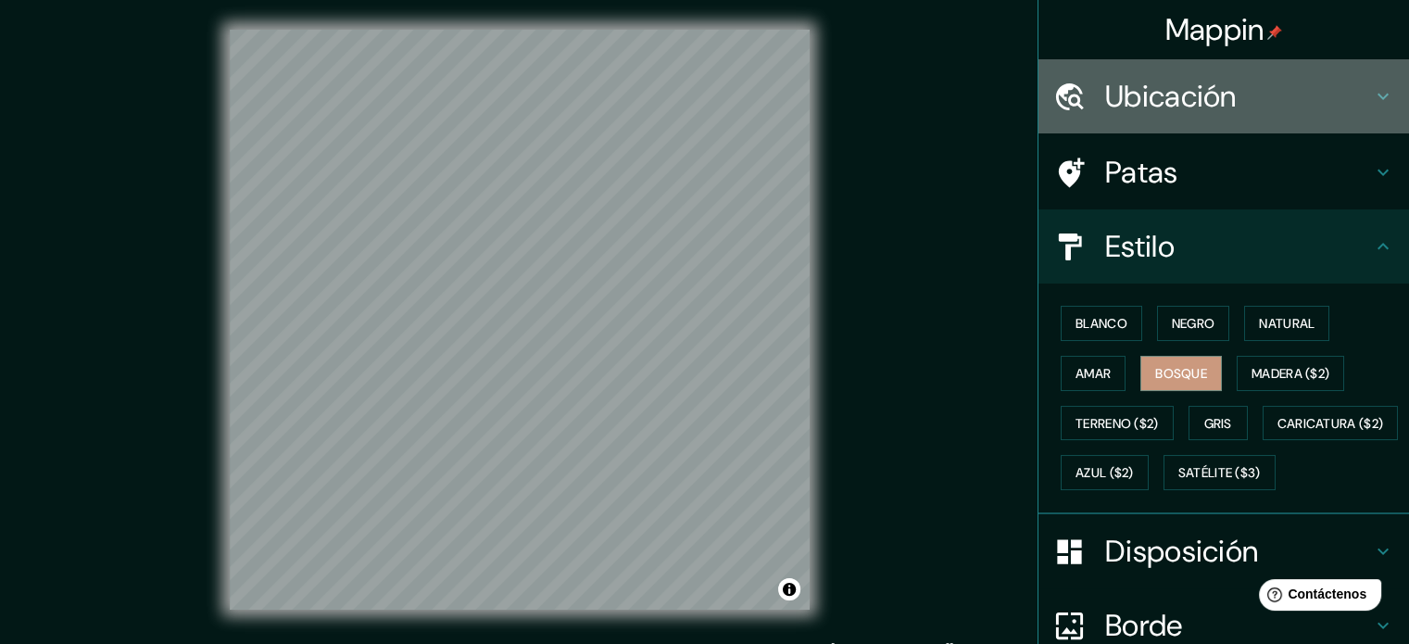
click at [1122, 98] on font "Ubicación" at bounding box center [1171, 96] width 132 height 39
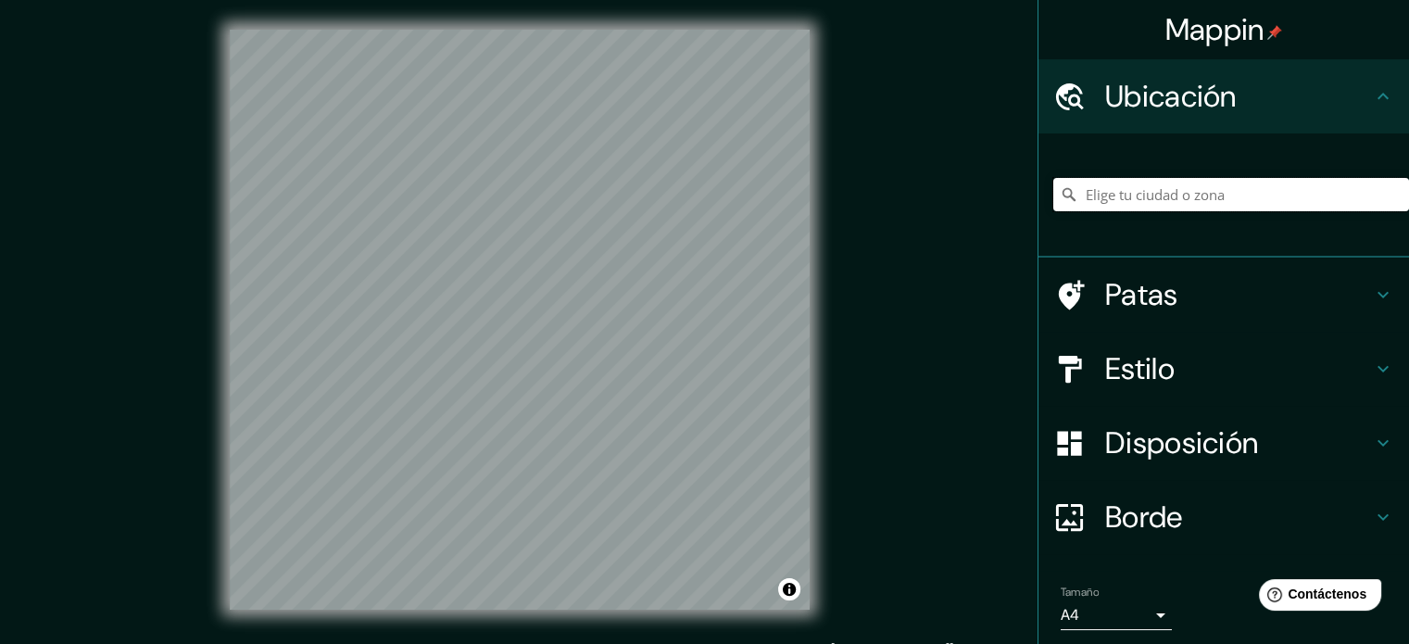
click at [1172, 196] on input "Elige tu ciudad o zona" at bounding box center [1231, 194] width 356 height 33
paste input "[STREET_ADDRESS]"
type input "[GEOGRAPHIC_DATA], [GEOGRAPHIC_DATA], [GEOGRAPHIC_DATA]"
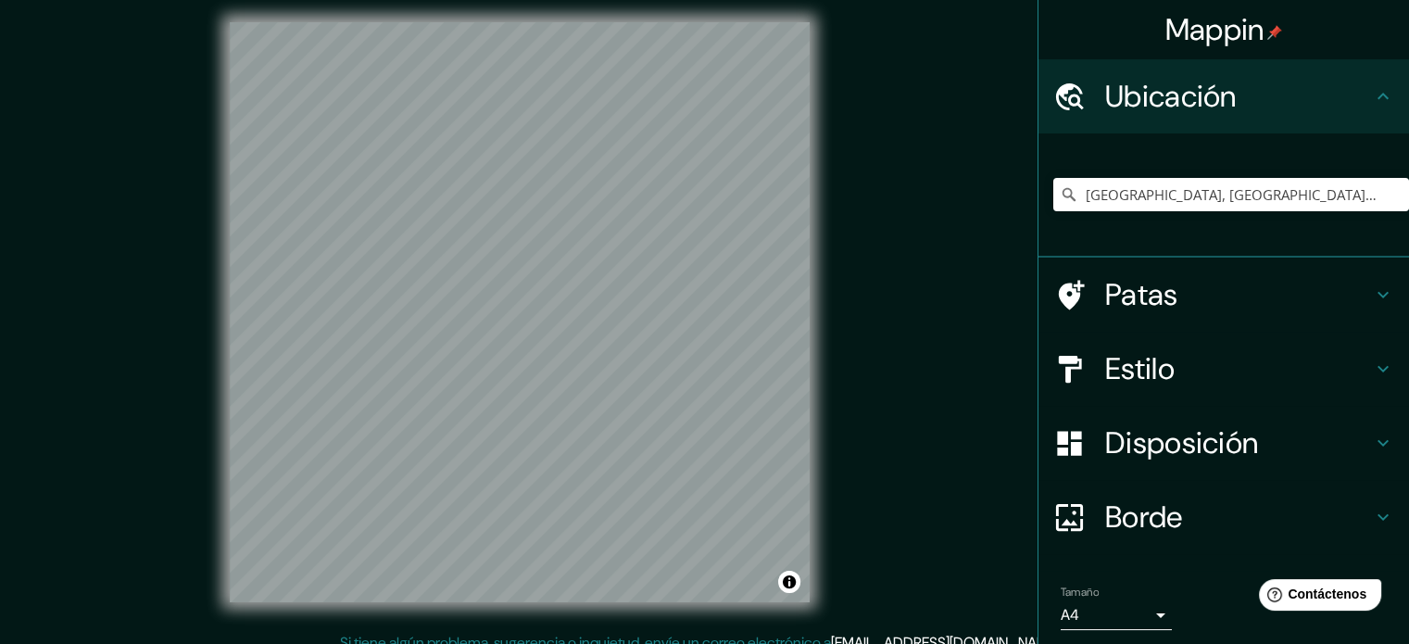
scroll to position [24, 0]
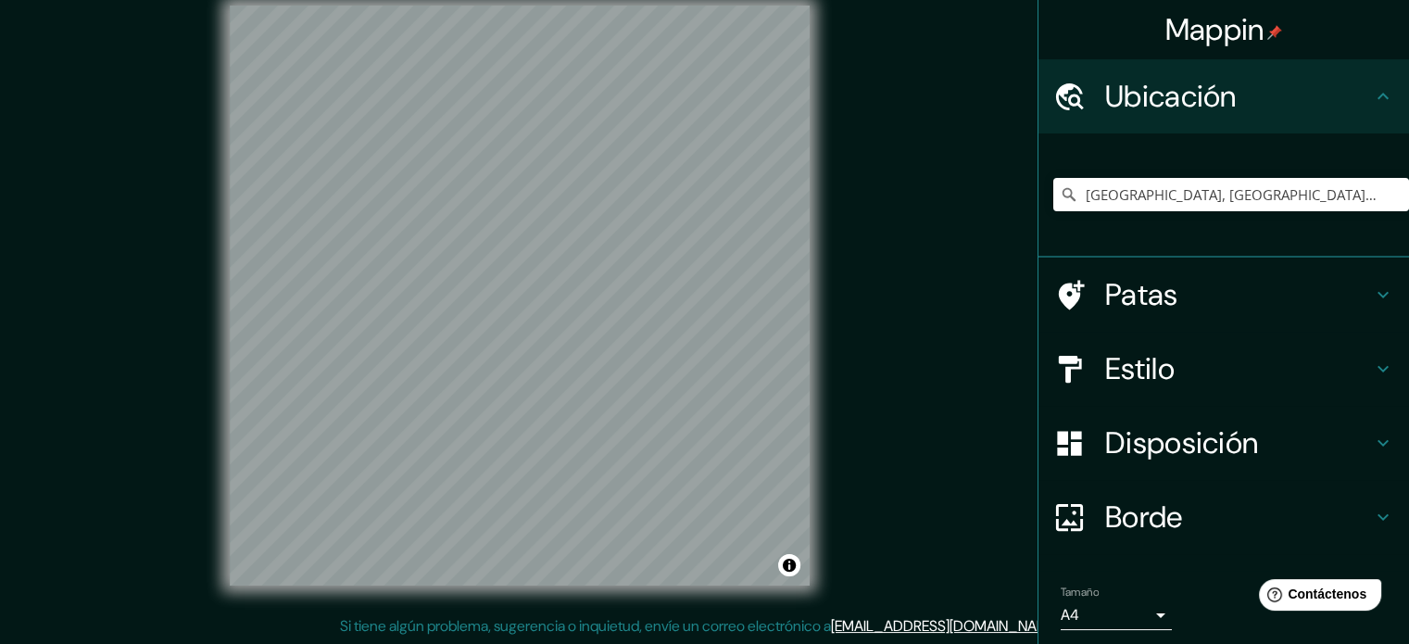
click at [1270, 282] on h4 "Patas" at bounding box center [1238, 294] width 267 height 37
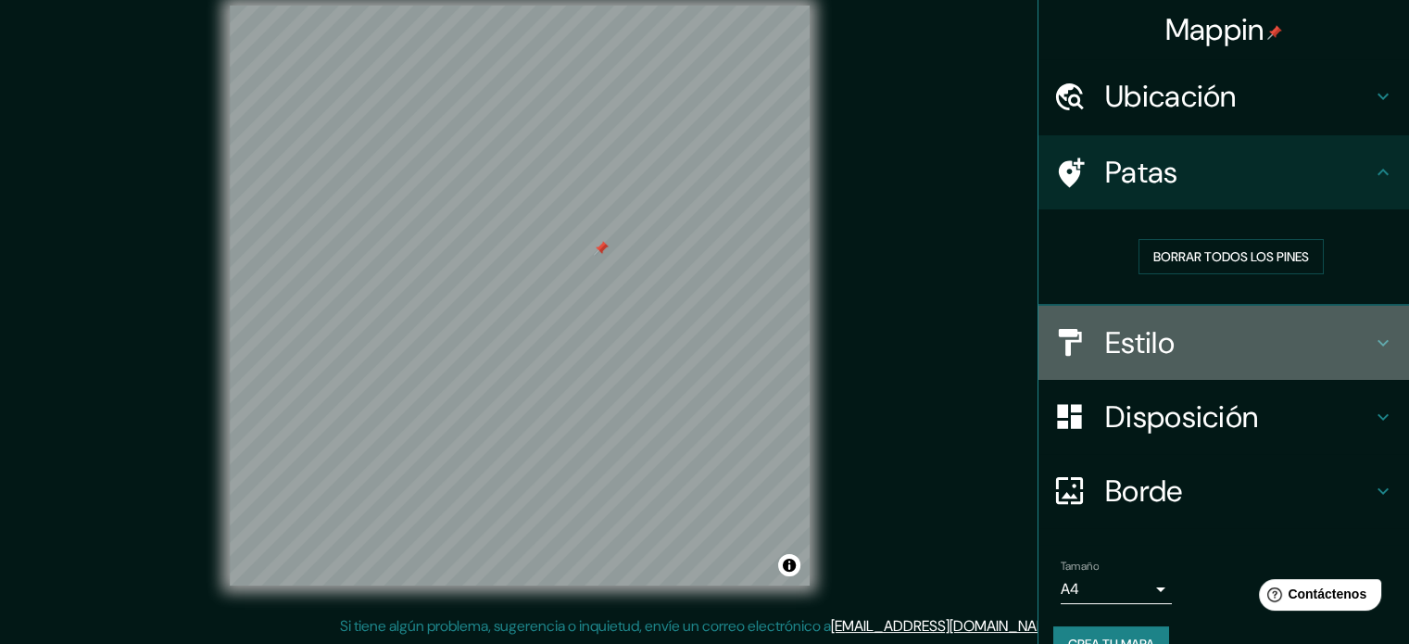
click at [1156, 344] on font "Estilo" at bounding box center [1139, 342] width 69 height 39
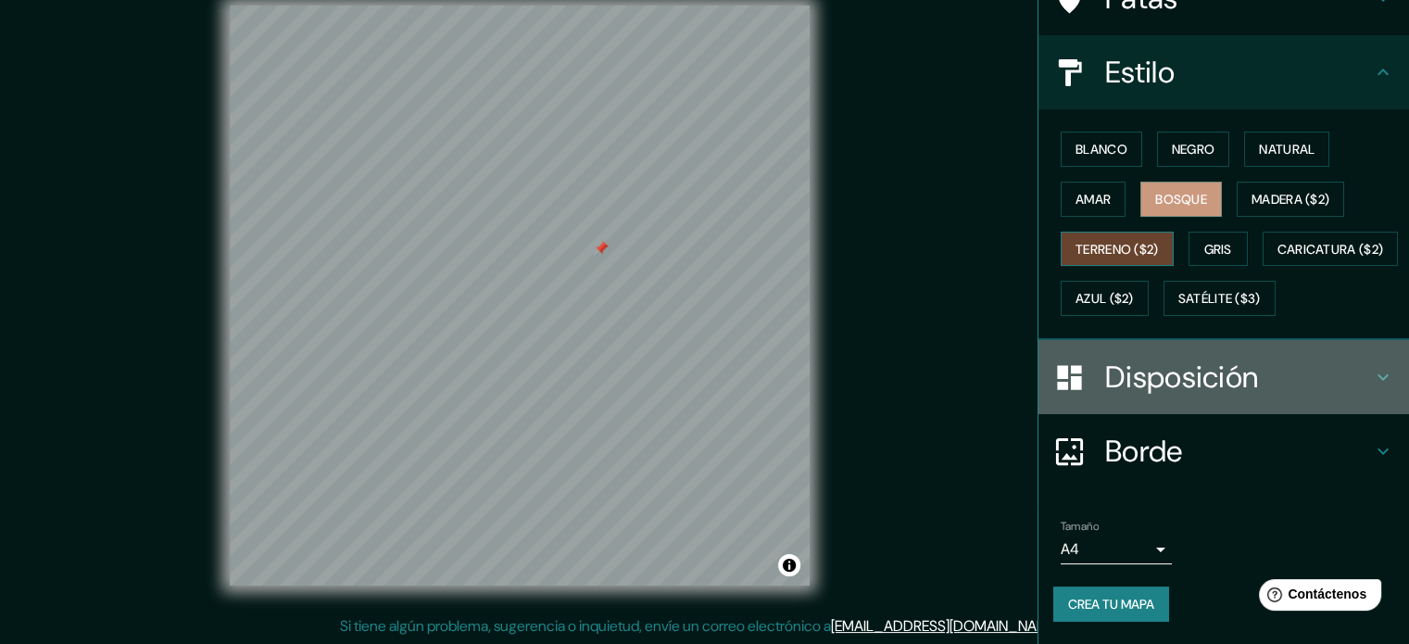
click at [1136, 377] on font "Disposición" at bounding box center [1181, 376] width 153 height 39
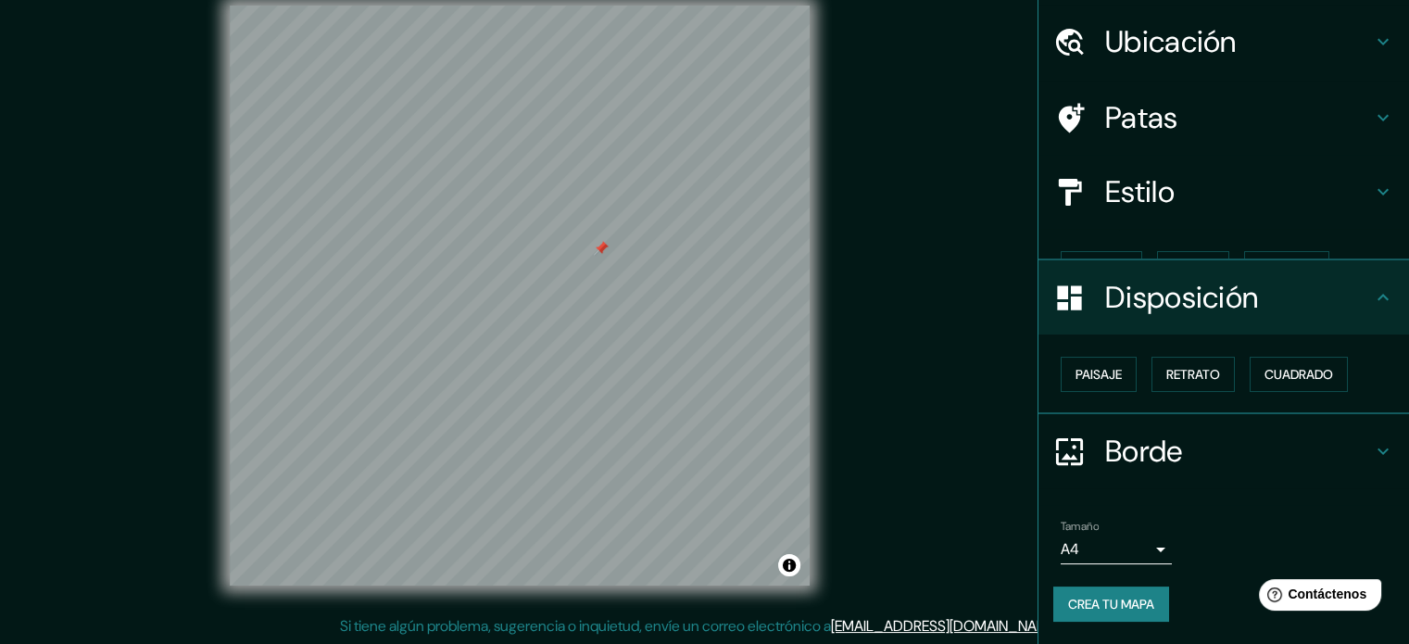
scroll to position [22, 0]
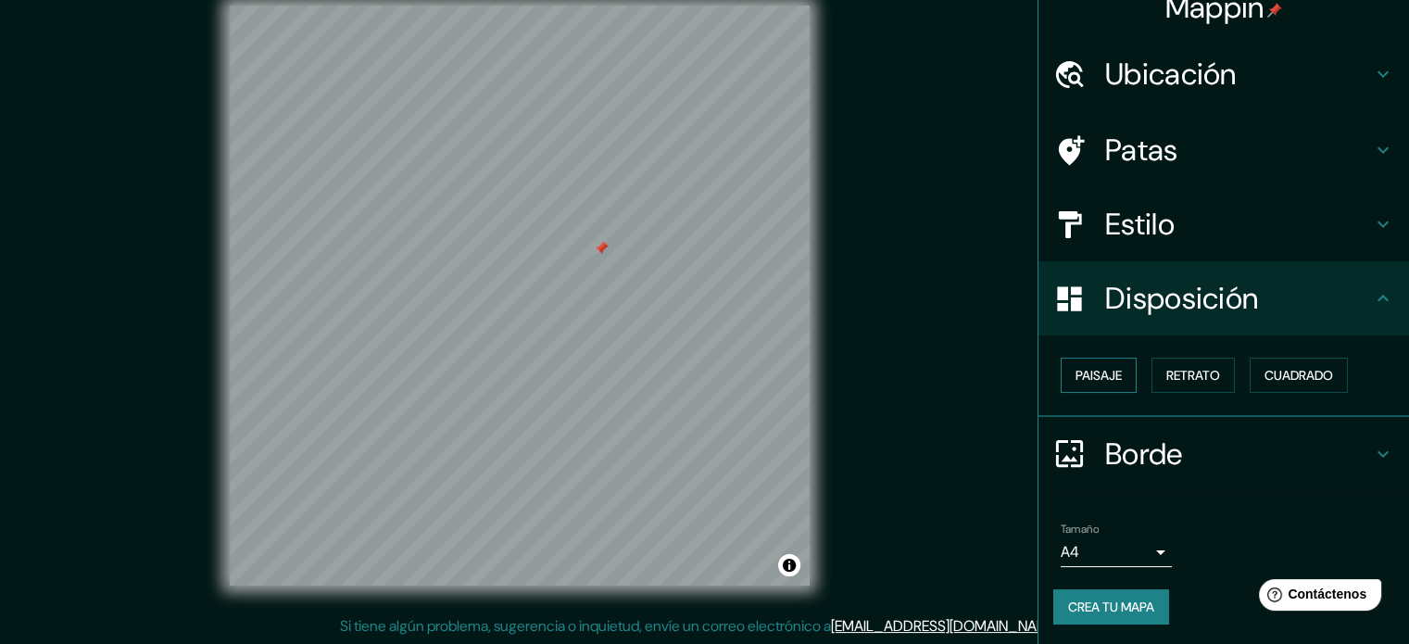
click at [1087, 375] on font "Paisaje" at bounding box center [1098, 375] width 46 height 17
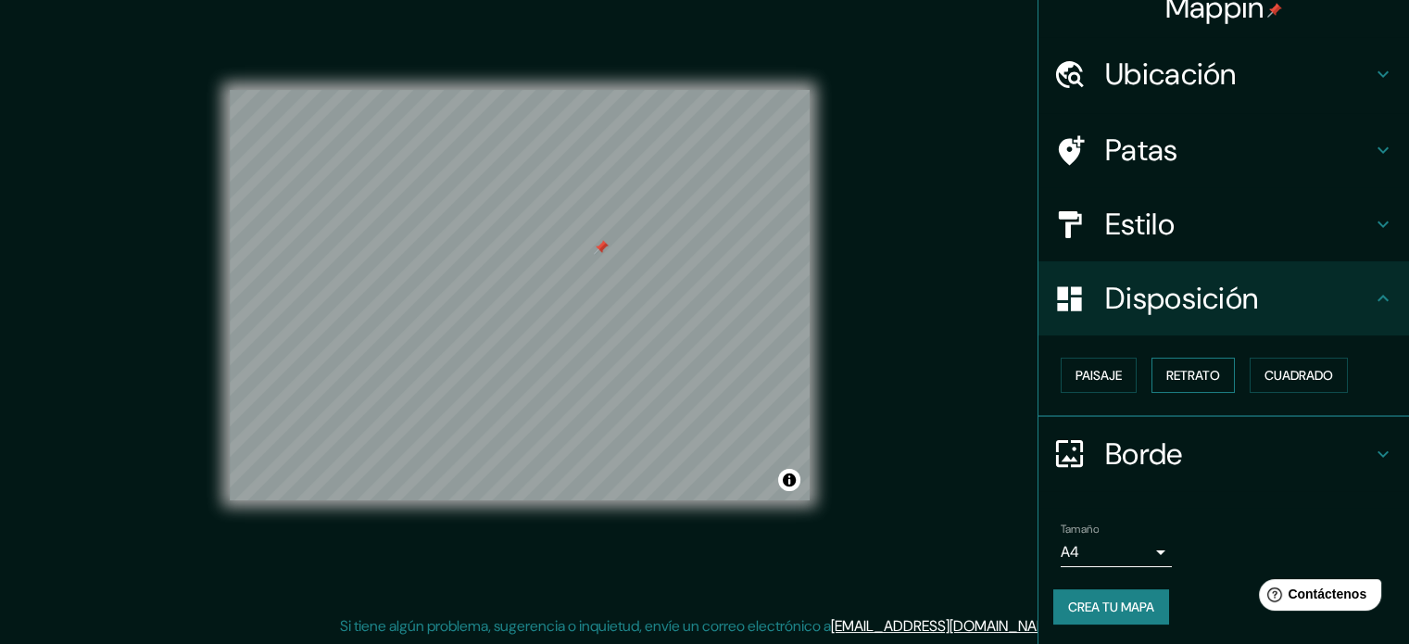
click at [1193, 370] on font "Retrato" at bounding box center [1193, 375] width 54 height 17
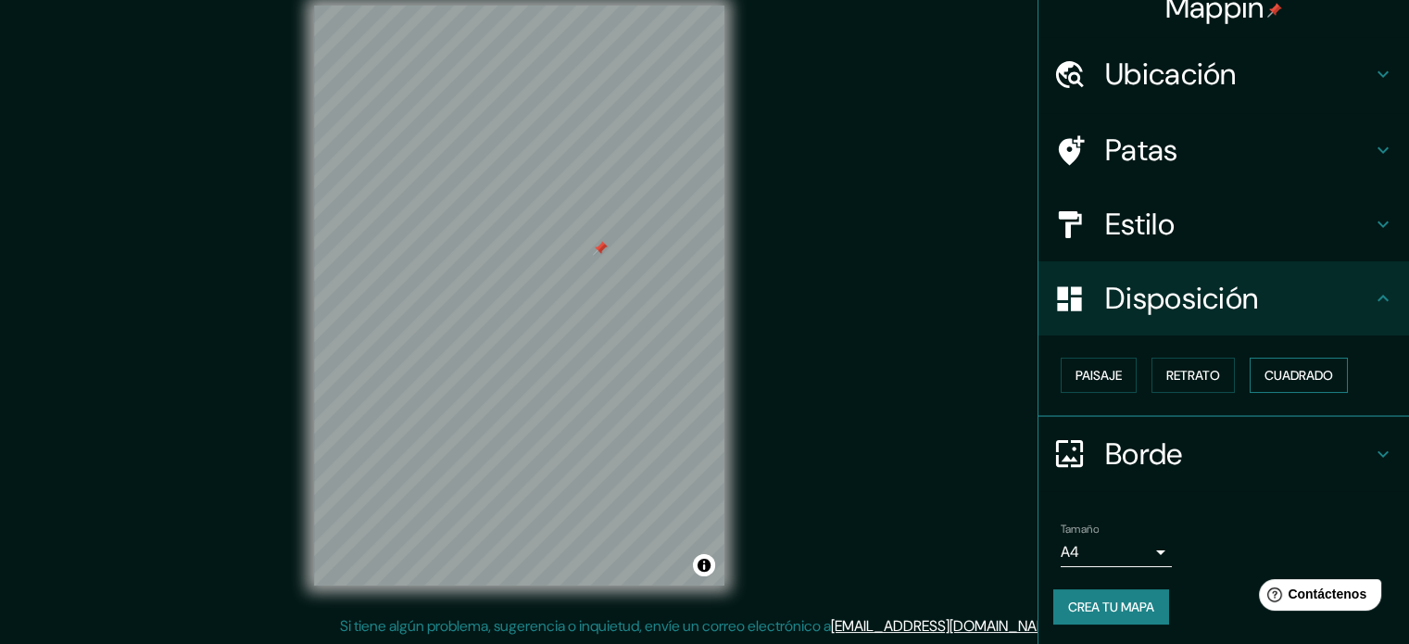
click at [1311, 381] on font "Cuadrado" at bounding box center [1298, 375] width 69 height 17
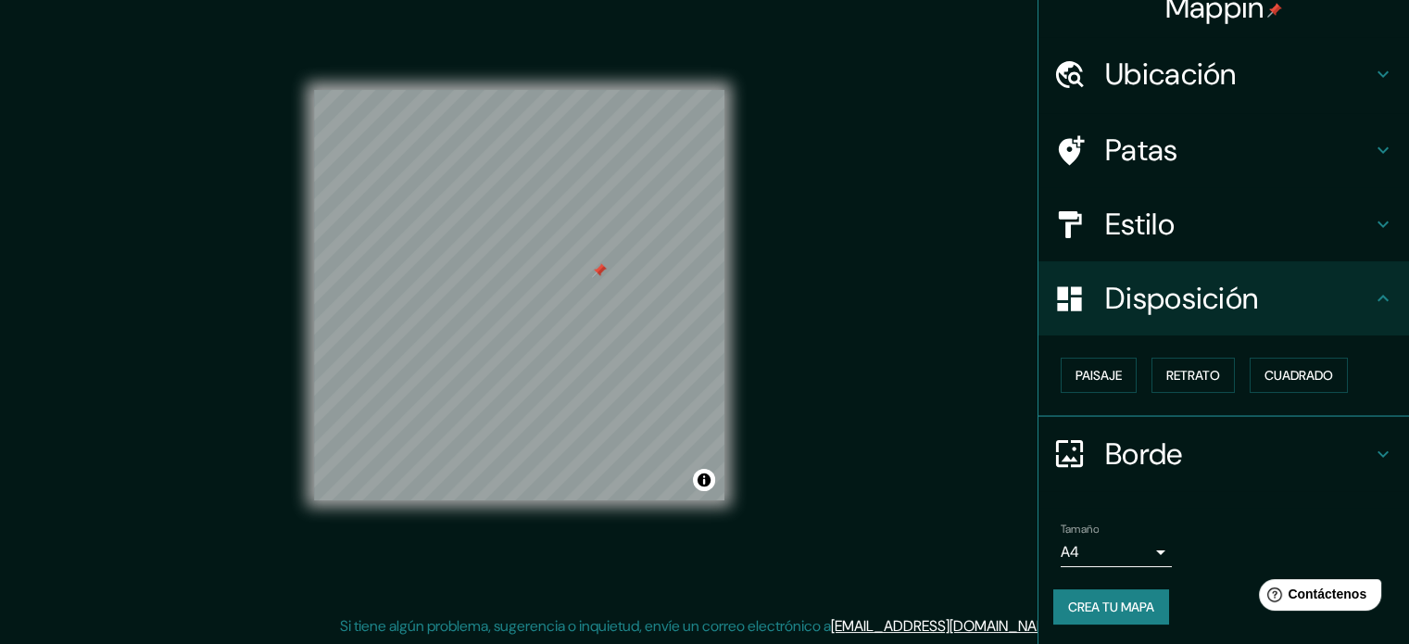
click at [1151, 454] on font "Borde" at bounding box center [1144, 453] width 78 height 39
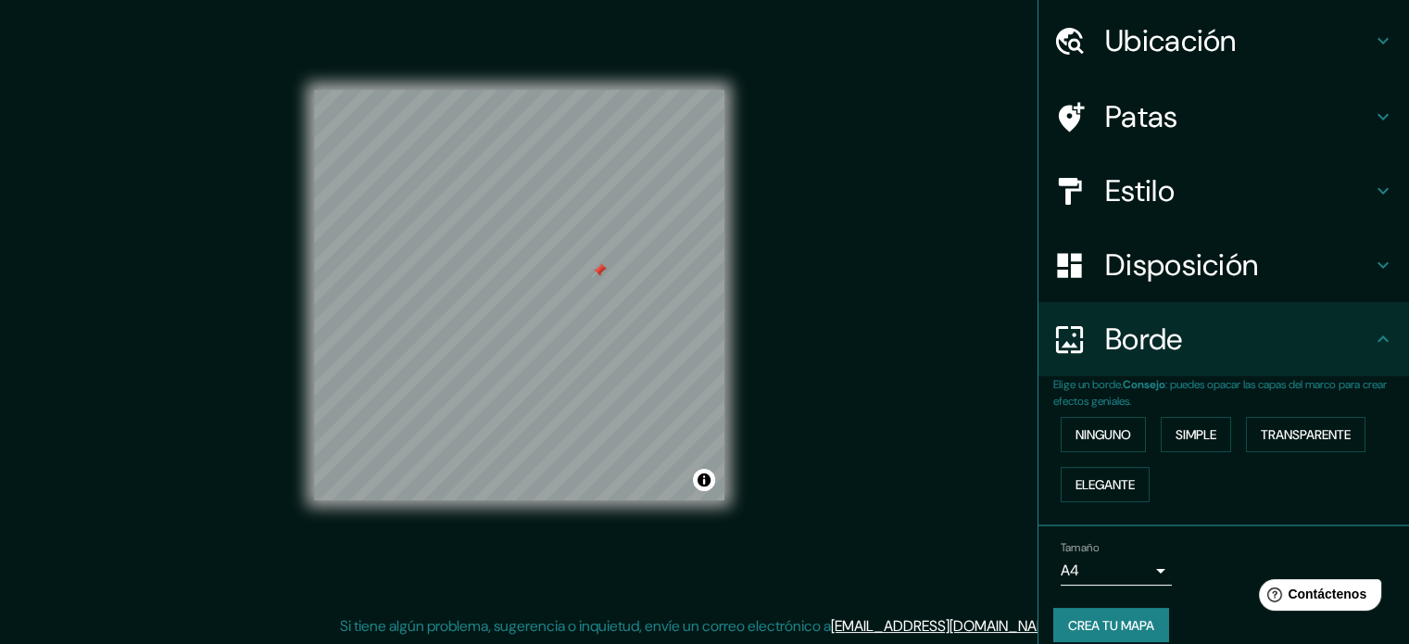
scroll to position [74, 0]
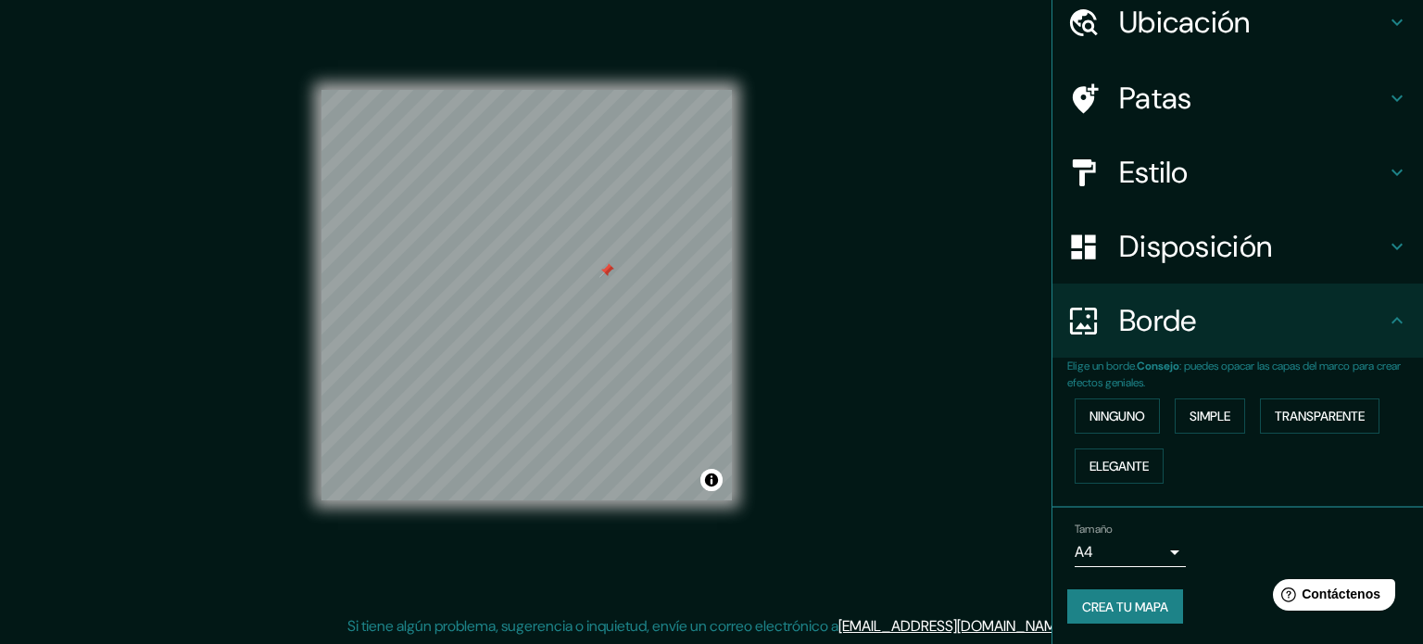
click at [1154, 551] on body "Mappin [GEOGRAPHIC_DATA], [GEOGRAPHIC_DATA], [GEOGRAPHIC_DATA] [GEOGRAPHIC_DATA…" at bounding box center [711, 298] width 1423 height 644
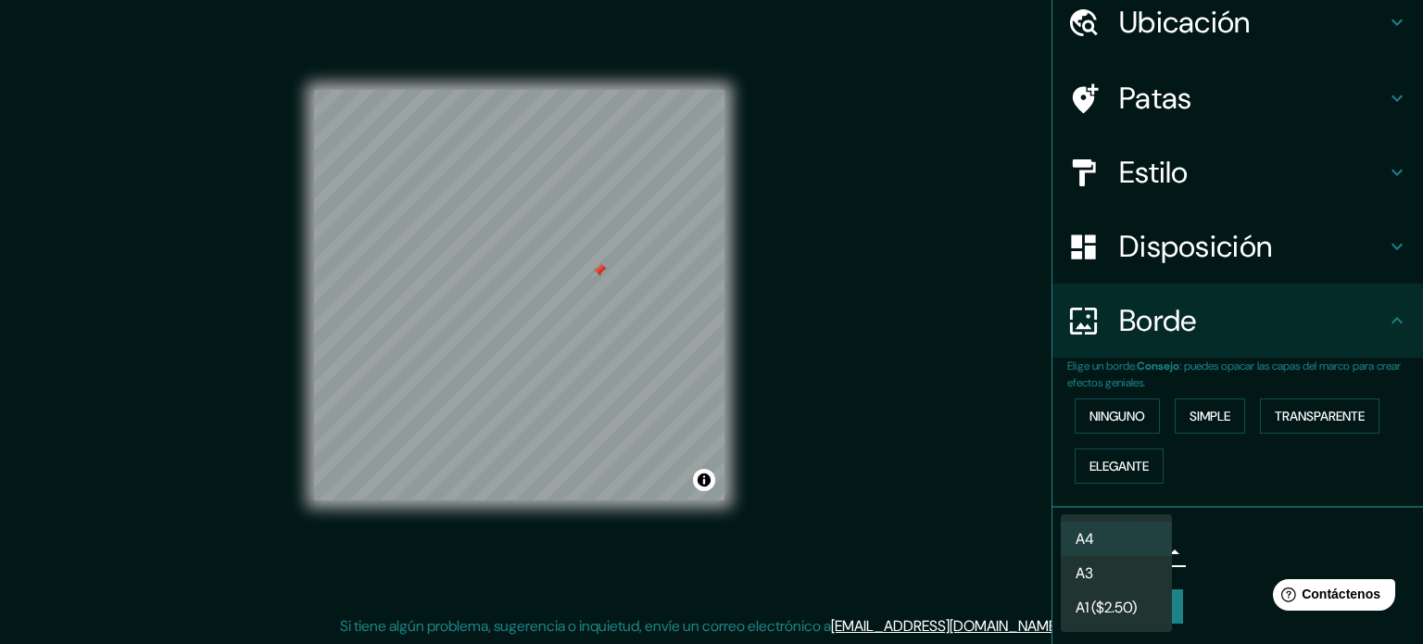
click at [1135, 539] on li "A4" at bounding box center [1115, 538] width 111 height 34
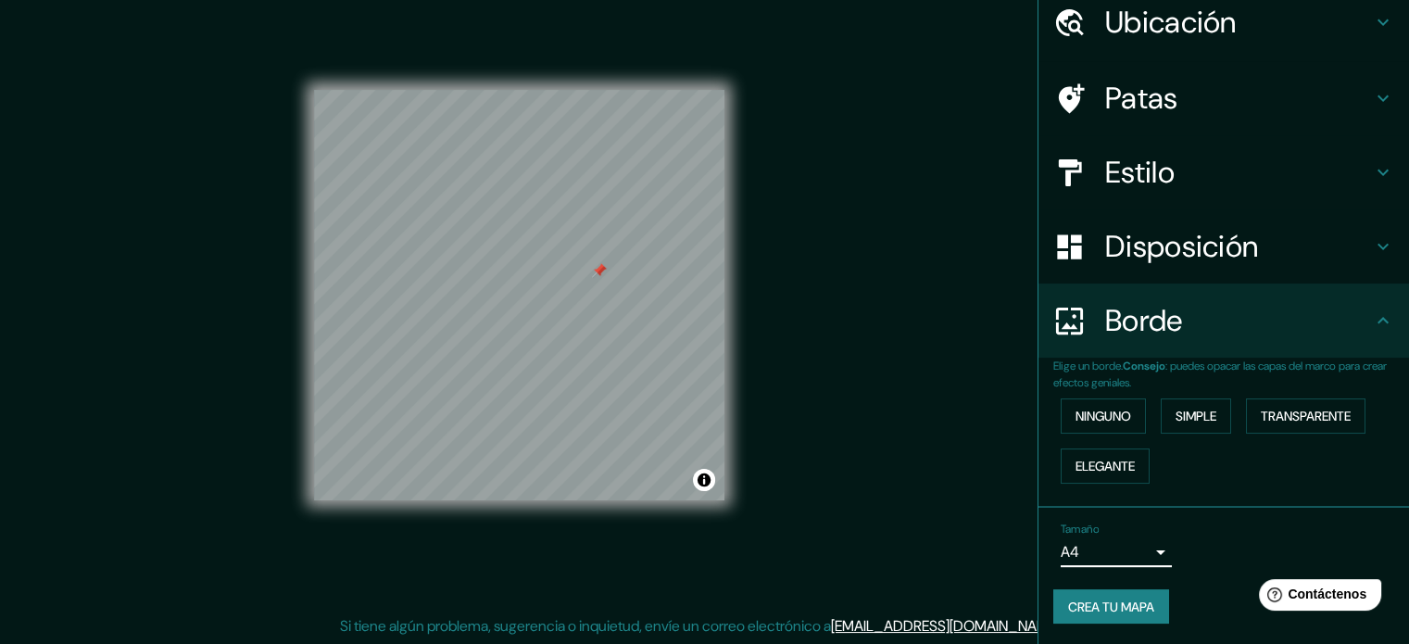
click at [1116, 609] on font "Crea tu mapa" at bounding box center [1111, 606] width 86 height 17
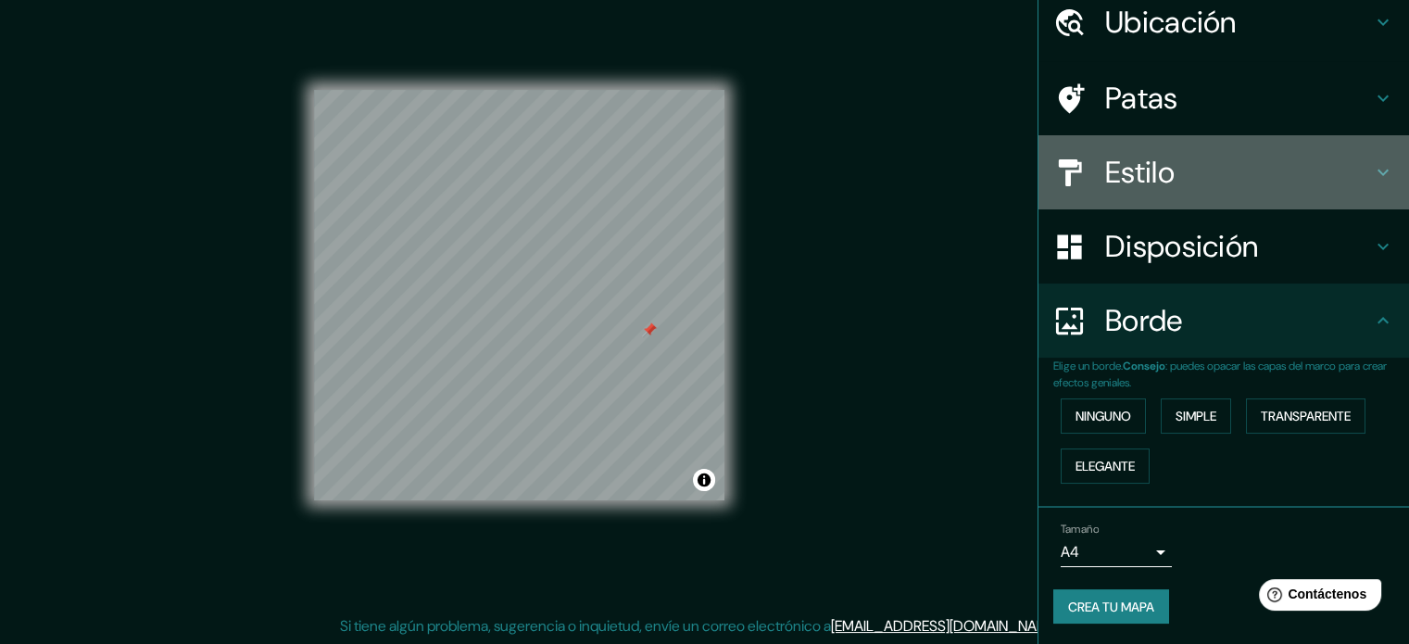
click at [1230, 158] on h4 "Estilo" at bounding box center [1238, 172] width 267 height 37
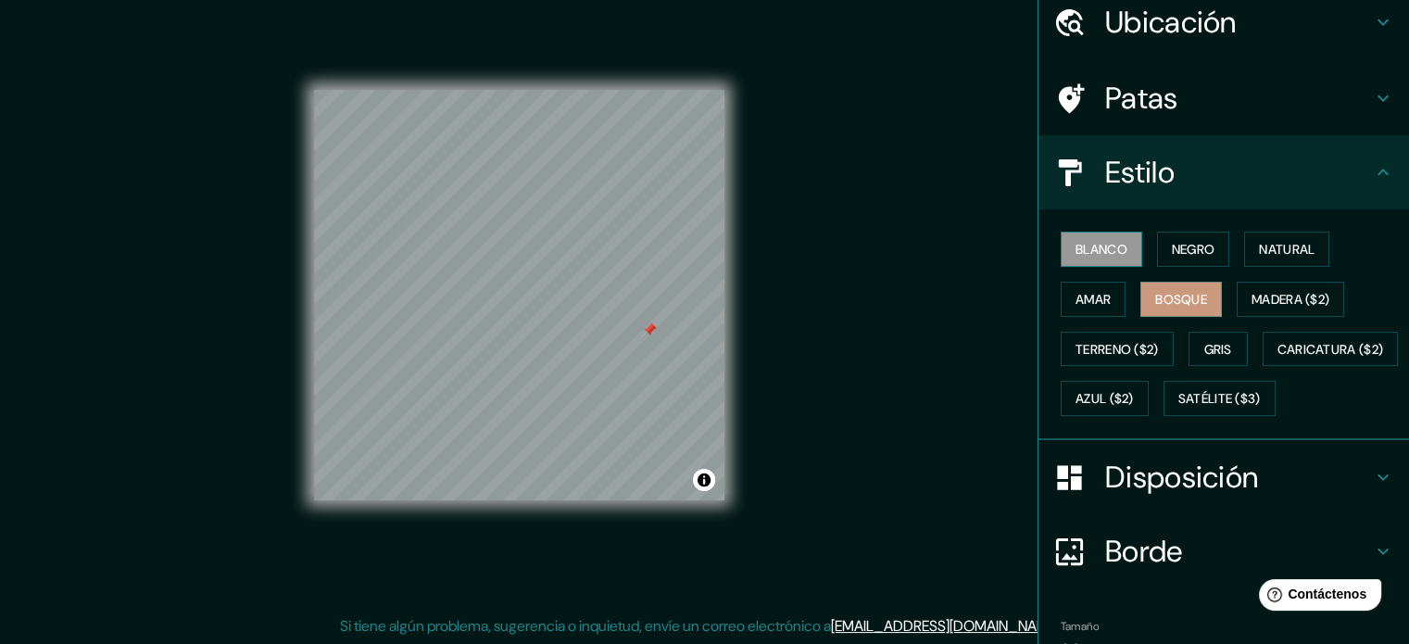
click at [1104, 247] on font "Blanco" at bounding box center [1101, 249] width 52 height 17
click at [1218, 246] on button "Negro" at bounding box center [1193, 249] width 73 height 35
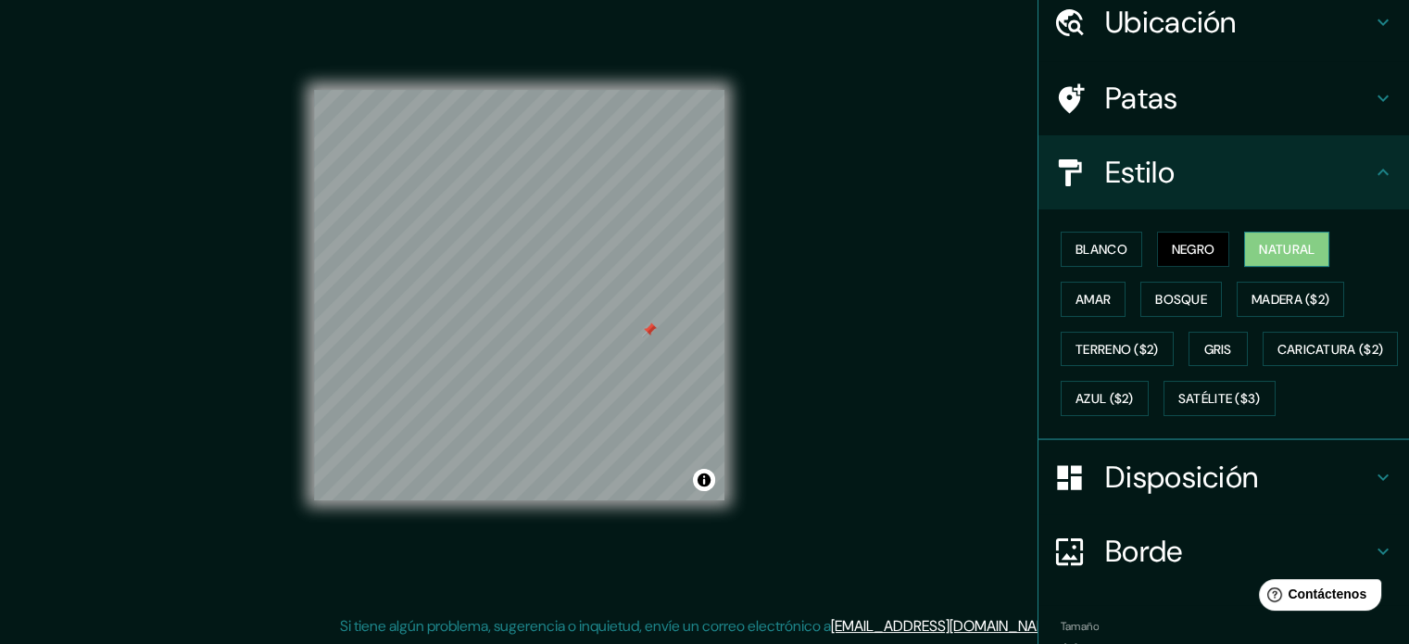
click at [1276, 244] on font "Natural" at bounding box center [1287, 249] width 56 height 17
click at [1085, 299] on font "Amar" at bounding box center [1092, 299] width 35 height 17
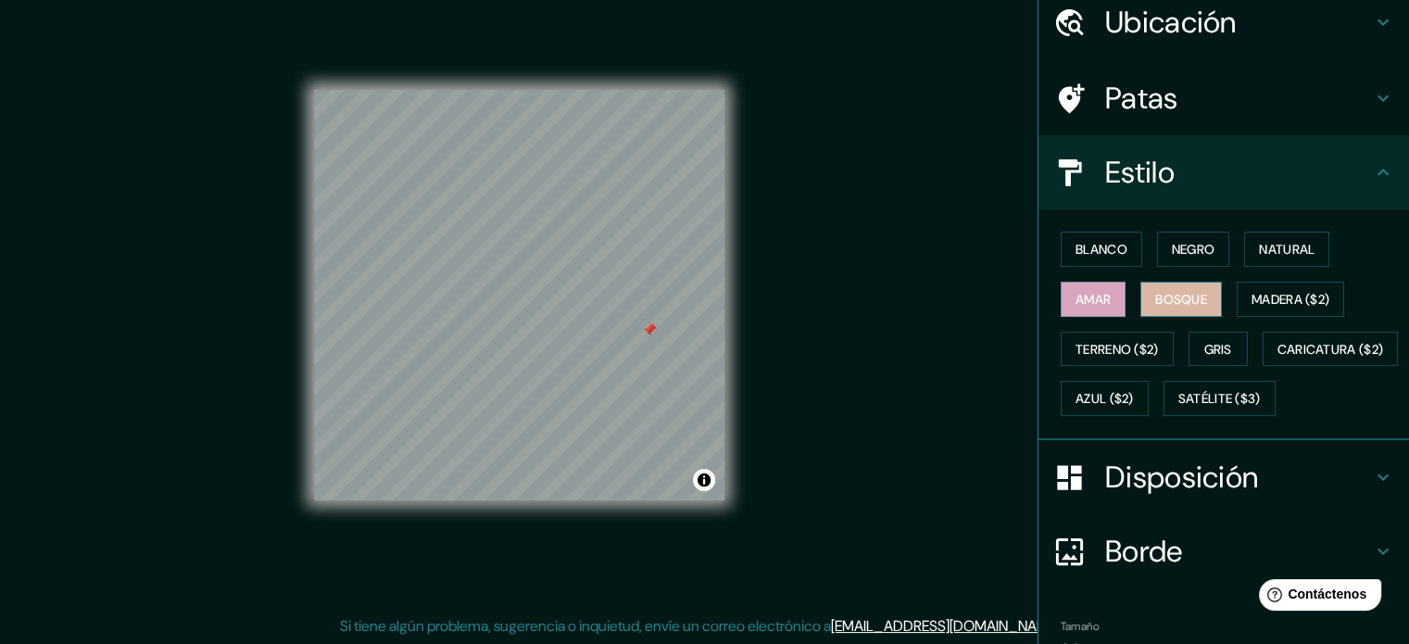
click at [1163, 295] on font "Bosque" at bounding box center [1181, 299] width 52 height 17
click at [1293, 292] on font "Madera ($2)" at bounding box center [1290, 299] width 78 height 17
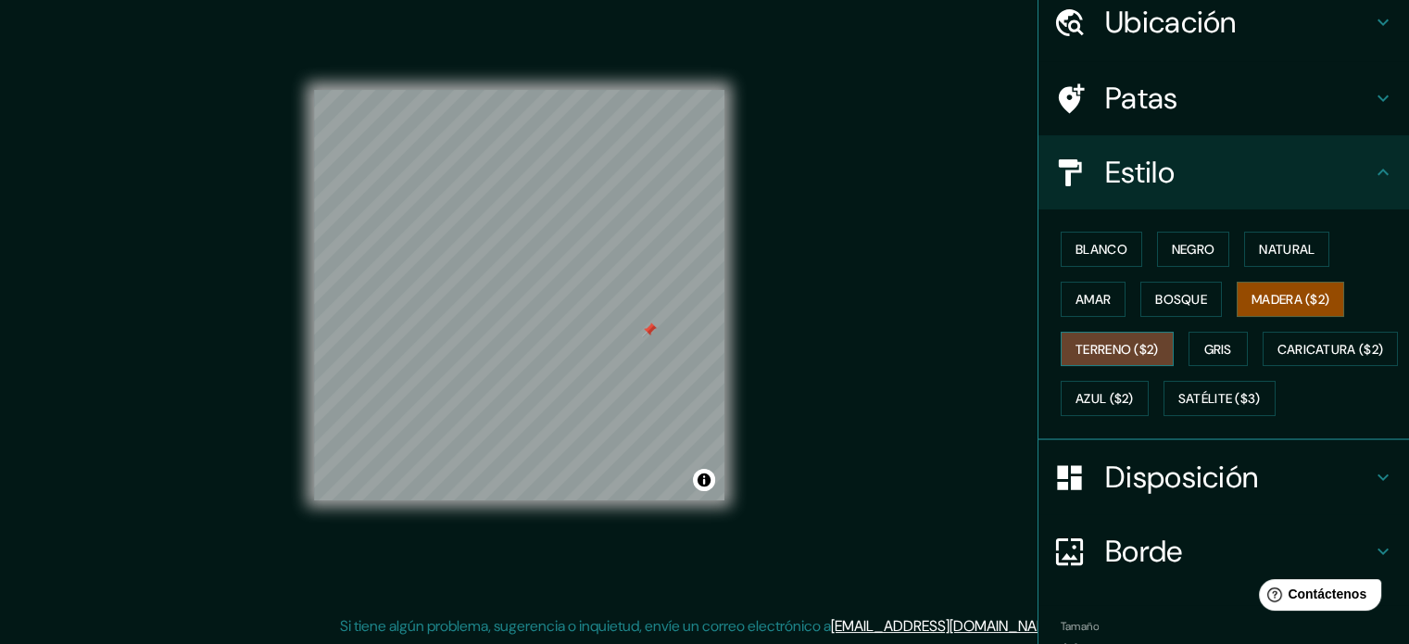
click at [1093, 351] on font "Terreno ($2)" at bounding box center [1116, 349] width 83 height 17
click at [1205, 349] on font "Gris" at bounding box center [1218, 349] width 28 height 17
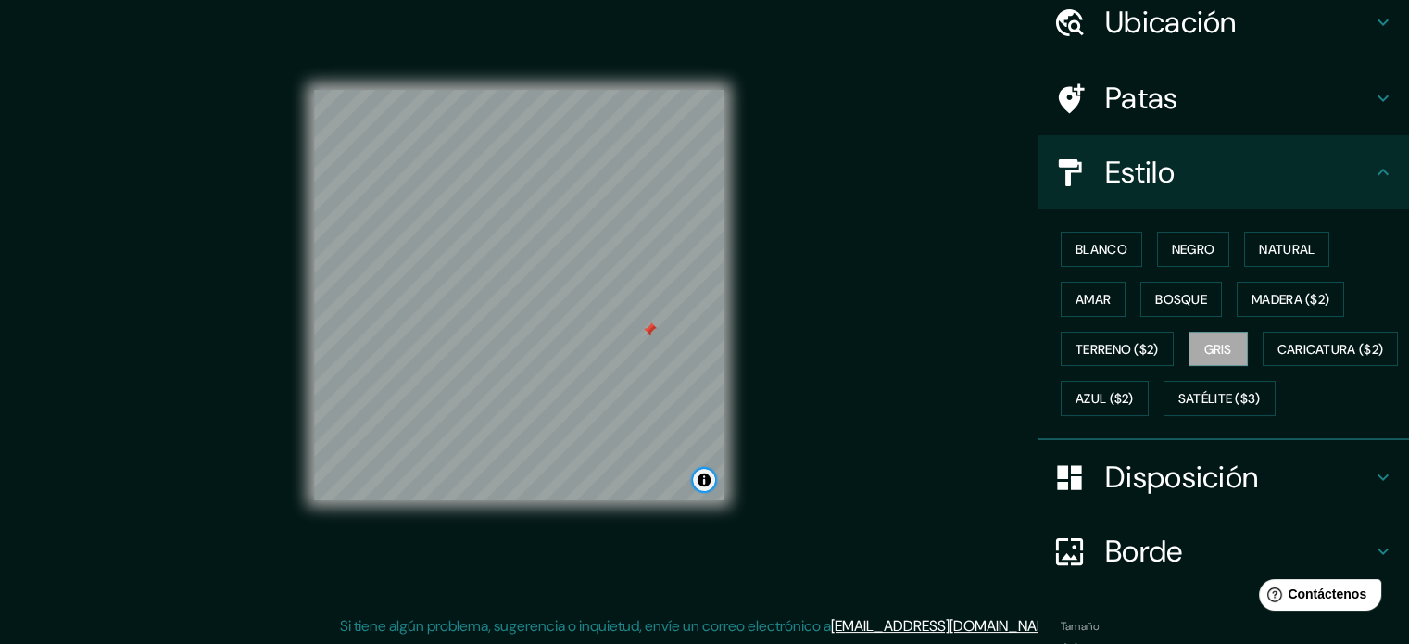
click at [699, 477] on button "Activar o desactivar atribución" at bounding box center [704, 480] width 22 height 22
click at [708, 479] on button "Activar o desactivar atribución" at bounding box center [704, 480] width 22 height 22
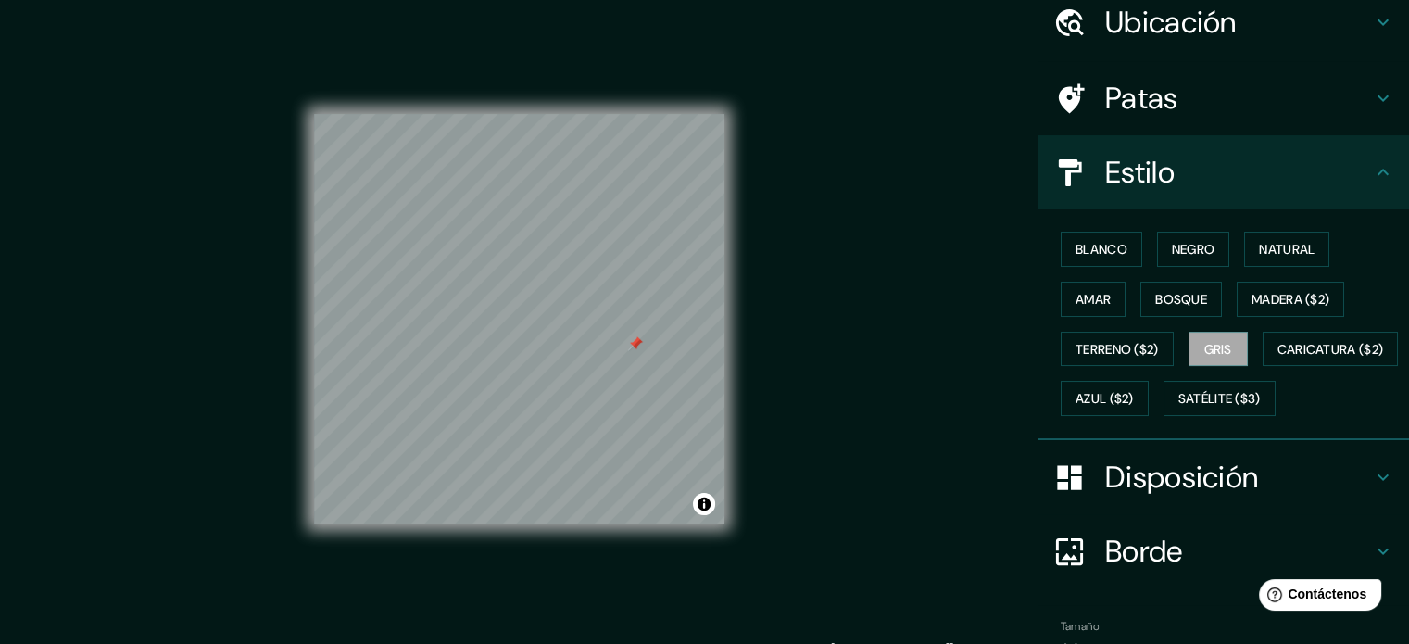
click at [1114, 166] on font "Estilo" at bounding box center [1139, 172] width 69 height 39
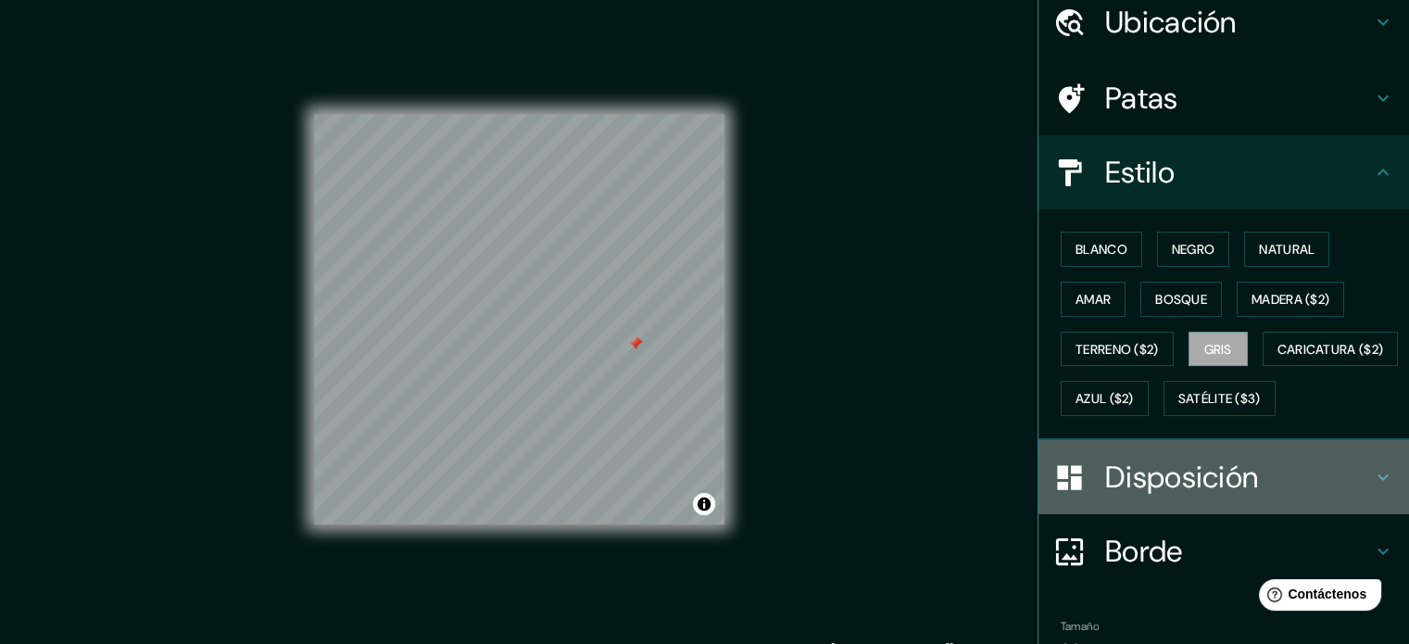
click at [1109, 496] on font "Disposición" at bounding box center [1181, 477] width 153 height 39
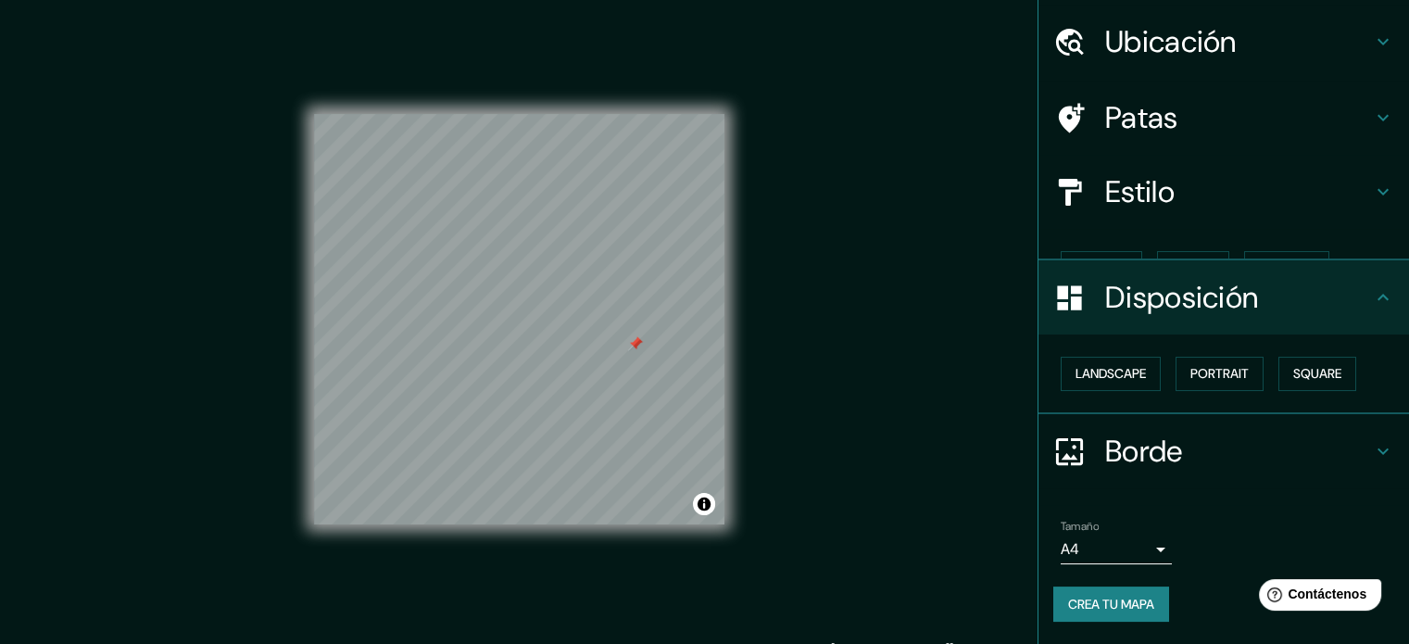
scroll to position [22, 0]
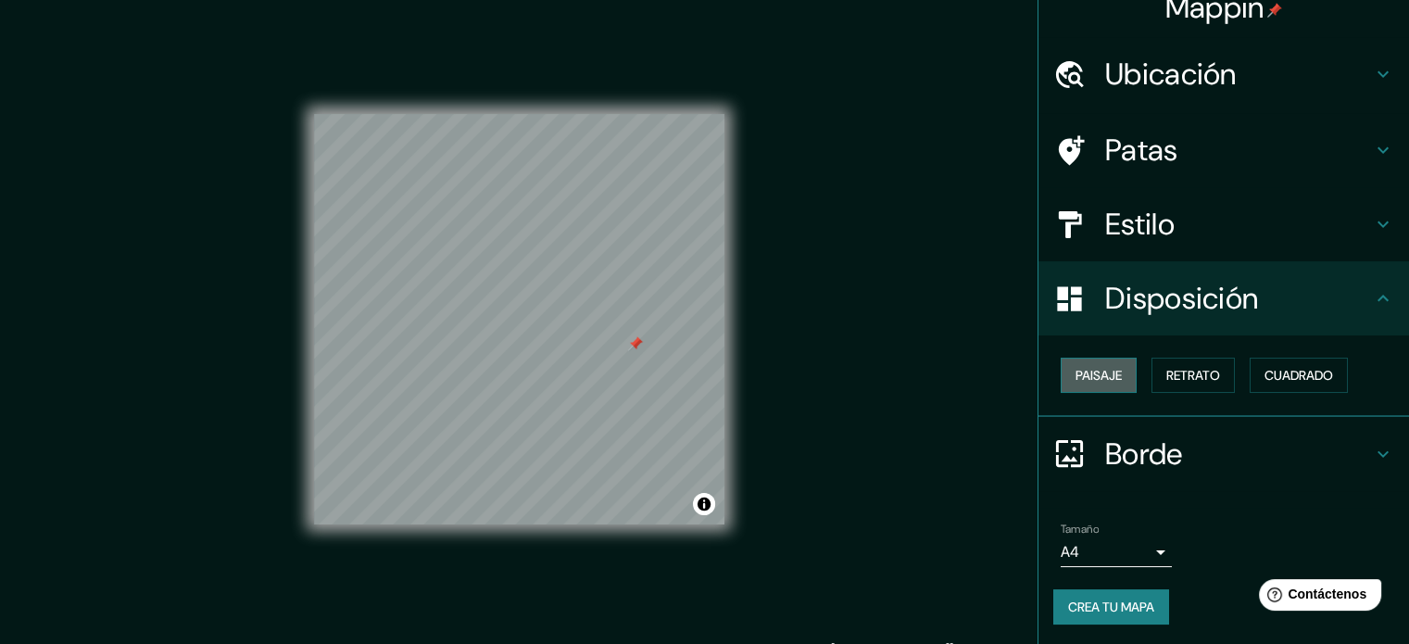
click at [1092, 379] on font "Paisaje" at bounding box center [1098, 375] width 46 height 17
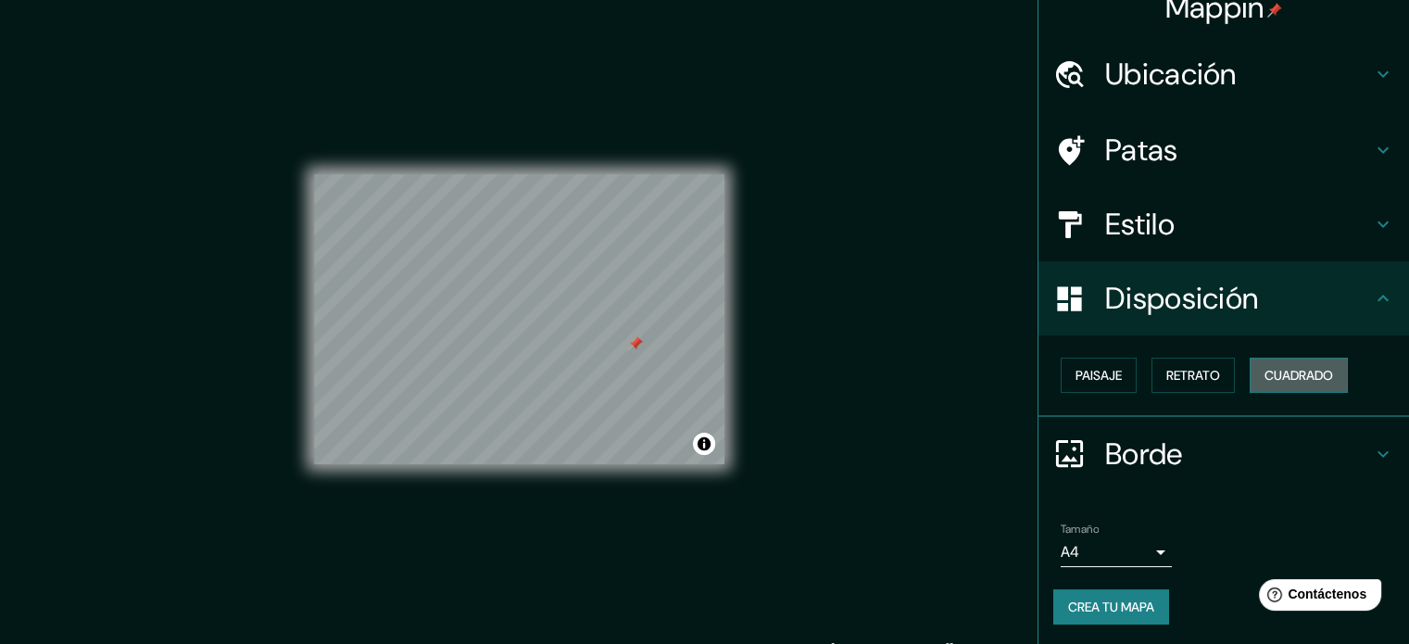
click at [1278, 370] on font "Cuadrado" at bounding box center [1298, 375] width 69 height 17
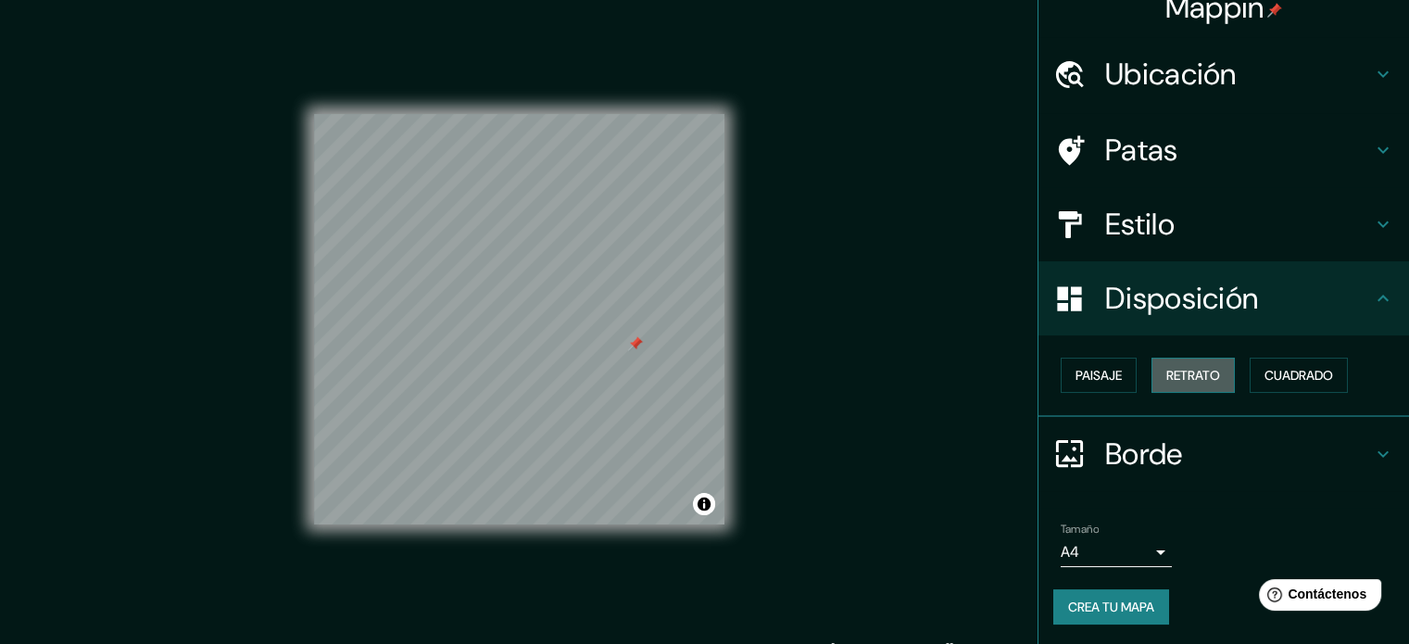
click at [1185, 373] on font "Retrato" at bounding box center [1193, 375] width 54 height 17
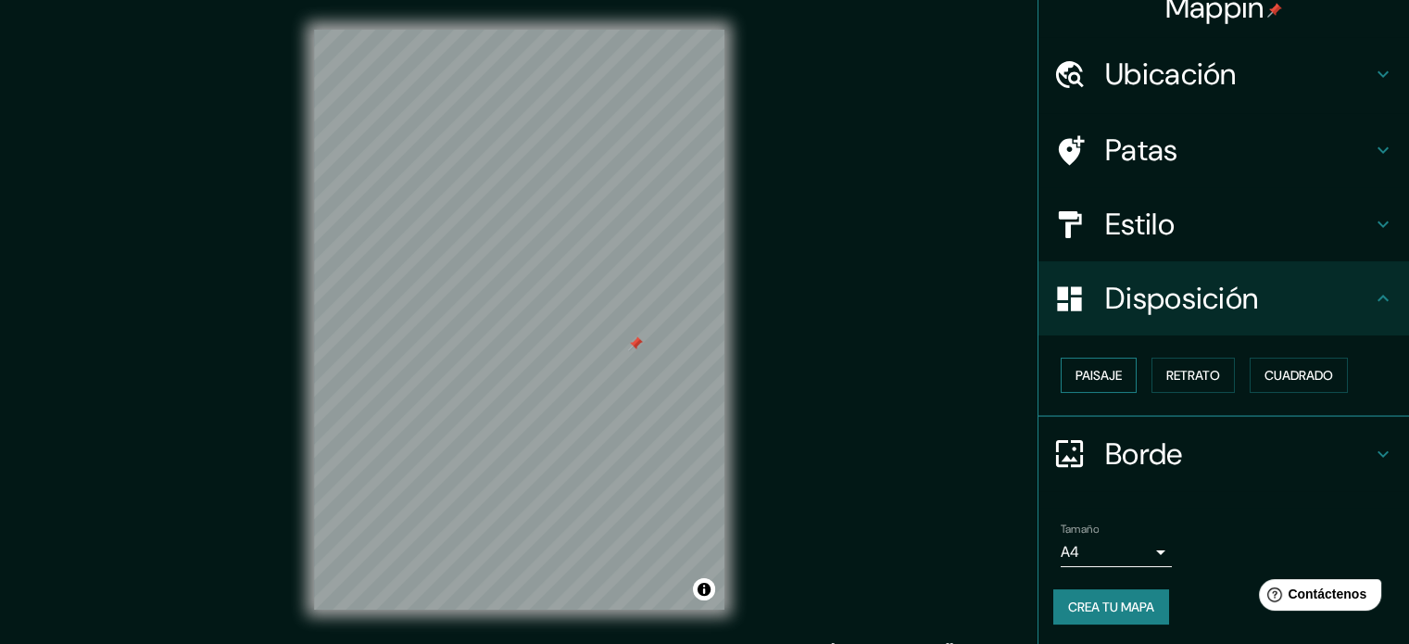
click at [1082, 370] on font "Paisaje" at bounding box center [1098, 375] width 46 height 17
